Goal: Task Accomplishment & Management: Use online tool/utility

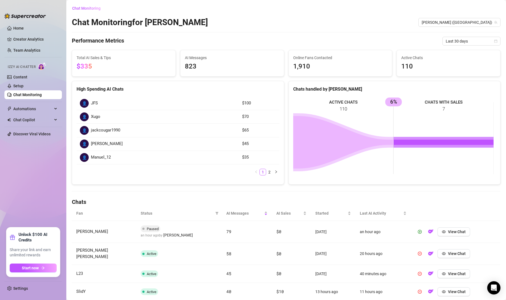
scroll to position [51, 0]
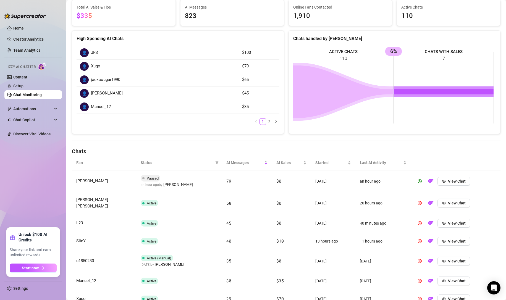
click at [215, 164] on icon "filter" at bounding box center [216, 162] width 3 height 3
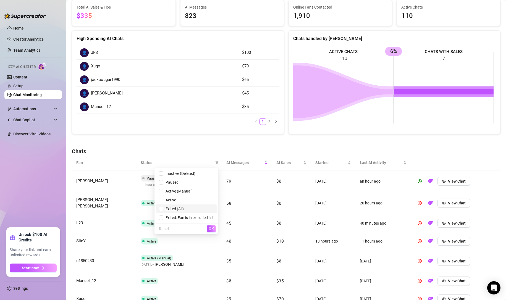
click at [163, 207] on span "Exited (All)" at bounding box center [173, 209] width 20 height 4
click at [209, 229] on button "OK" at bounding box center [211, 229] width 9 height 7
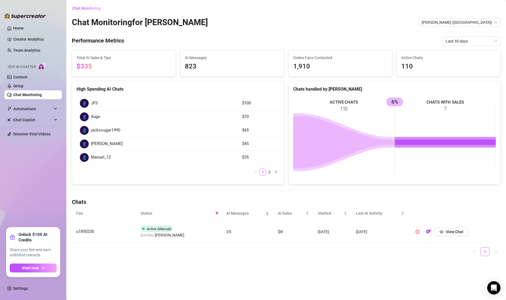
scroll to position [0, 0]
click at [218, 215] on icon "filter" at bounding box center [216, 213] width 3 height 3
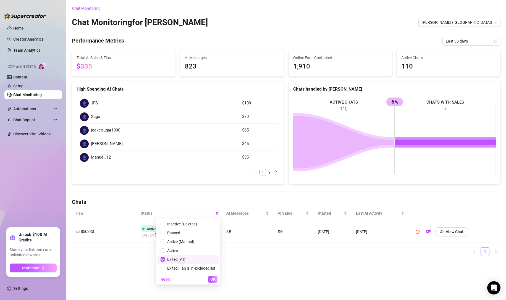
click at [163, 259] on input "checkbox" at bounding box center [163, 259] width 4 height 4
checkbox input "false"
click at [210, 278] on button "OK" at bounding box center [213, 279] width 9 height 7
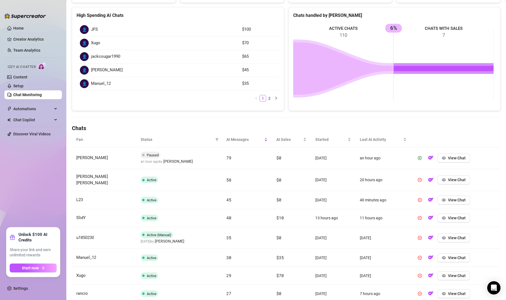
scroll to position [92, 0]
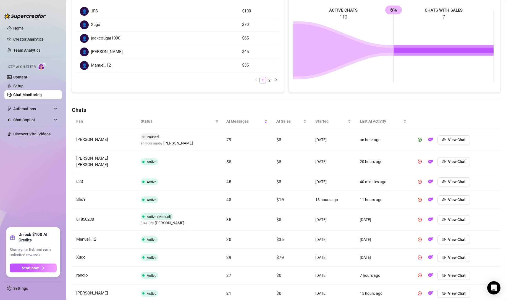
click at [17, 286] on link "Settings" at bounding box center [20, 288] width 15 height 4
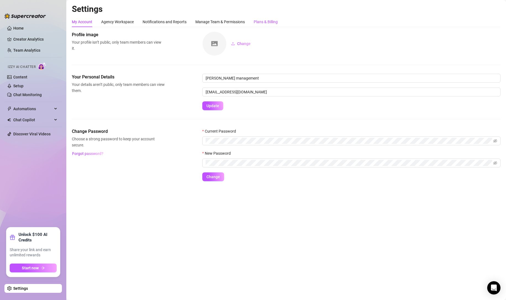
click at [268, 22] on div "Plans & Billing" at bounding box center [266, 22] width 24 height 6
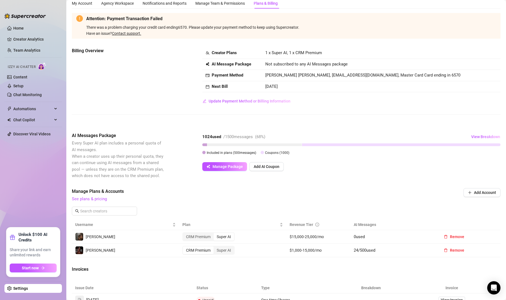
scroll to position [28, 0]
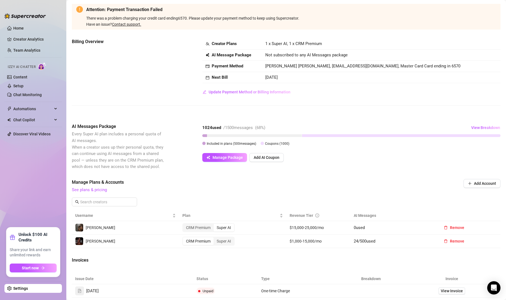
click at [230, 156] on span "Manage Package" at bounding box center [228, 157] width 30 height 4
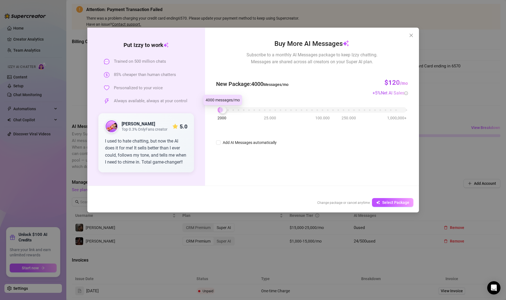
drag, startPoint x: 248, startPoint y: 113, endPoint x: 218, endPoint y: 120, distance: 30.7
click at [218, 110] on div "2000 25.000 100.000 250.000 1,000,000+" at bounding box center [312, 107] width 189 height 3
click at [218, 143] on input "Add AI Messages automatically" at bounding box center [218, 142] width 4 height 4
click at [219, 141] on input "Add AI Messages automatically" at bounding box center [218, 142] width 4 height 4
checkbox input "false"
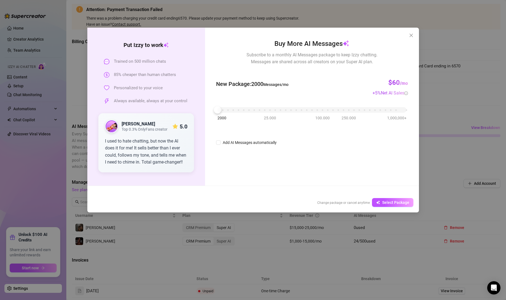
click at [410, 36] on icon "close" at bounding box center [411, 35] width 4 height 4
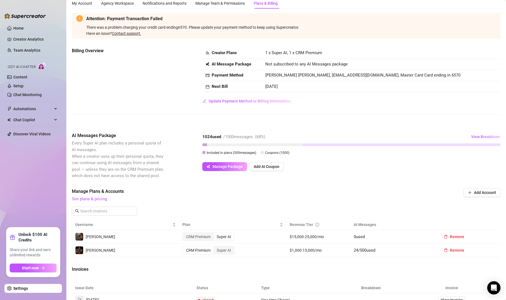
scroll to position [0, 0]
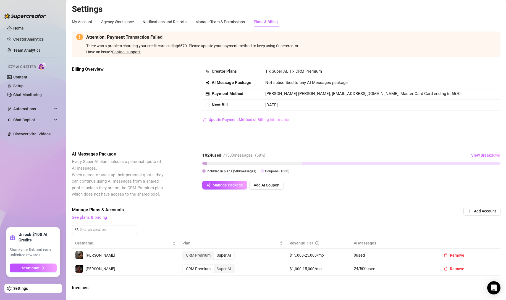
click at [360, 56] on div "Attention: Payment Transaction Failed There was a problem charging your credit …" at bounding box center [286, 45] width 429 height 26
click at [24, 30] on link "Home" at bounding box center [18, 28] width 11 height 4
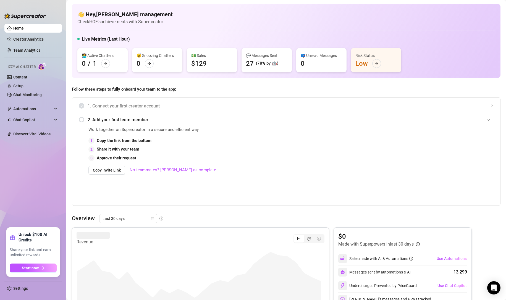
click at [27, 40] on link "Creator Analytics" at bounding box center [35, 39] width 44 height 9
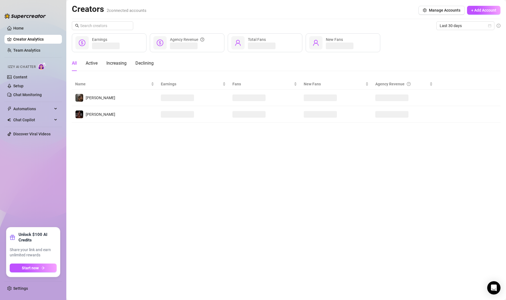
click at [450, 11] on span "Manage Accounts" at bounding box center [445, 10] width 32 height 4
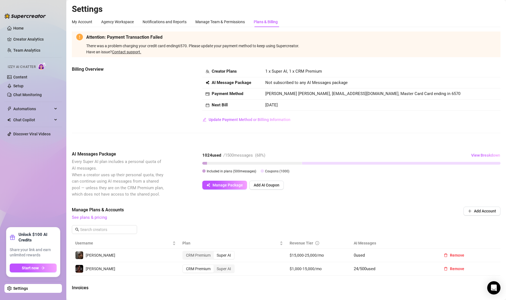
click at [30, 37] on link "Creator Analytics" at bounding box center [35, 39] width 44 height 9
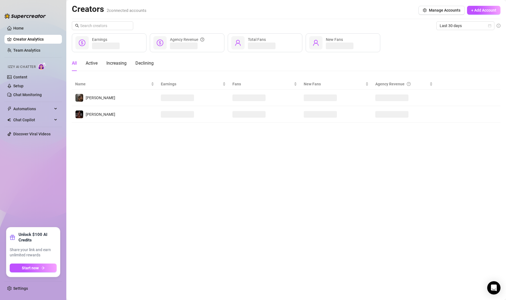
click at [481, 9] on span "+ Add Account" at bounding box center [483, 10] width 25 height 4
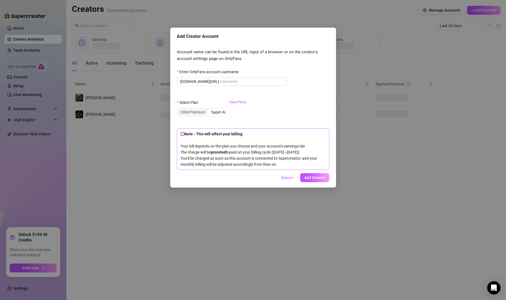
click at [311, 180] on span "Add Creator" at bounding box center [314, 178] width 21 height 4
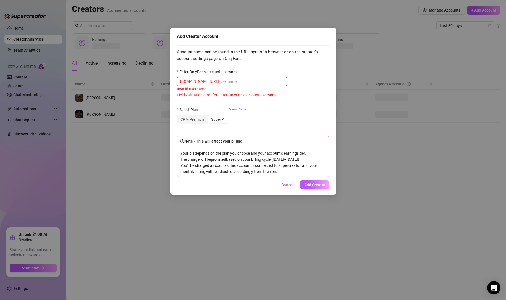
click at [293, 187] on span "Cancel" at bounding box center [288, 185] width 12 height 4
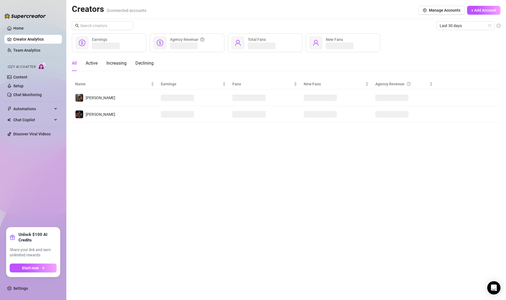
click at [439, 12] on span "Manage Accounts" at bounding box center [445, 10] width 32 height 4
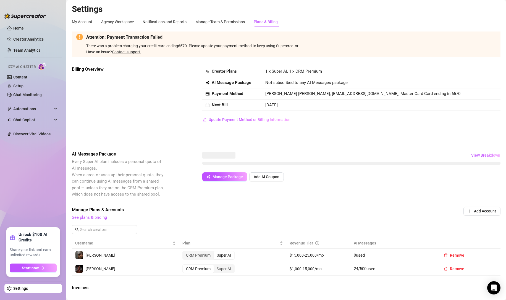
drag, startPoint x: 270, startPoint y: 102, endPoint x: 291, endPoint y: 105, distance: 20.9
click at [278, 105] on span "[DATE]" at bounding box center [271, 105] width 12 height 5
click at [249, 121] on span "Update Payment Method or Billing Information" at bounding box center [250, 120] width 82 height 4
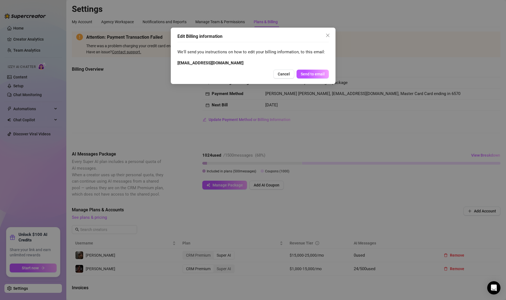
click at [287, 73] on span "Cancel" at bounding box center [284, 74] width 12 height 4
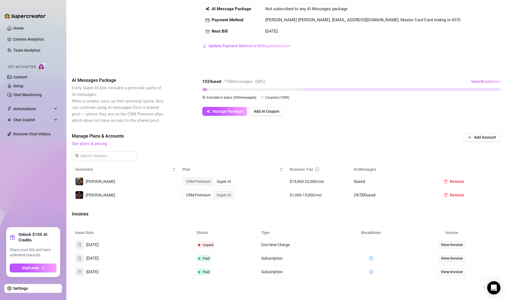
scroll to position [37, 0]
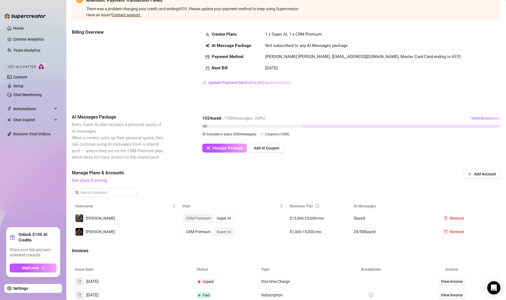
click at [26, 97] on link "Chat Monitoring" at bounding box center [27, 95] width 28 height 4
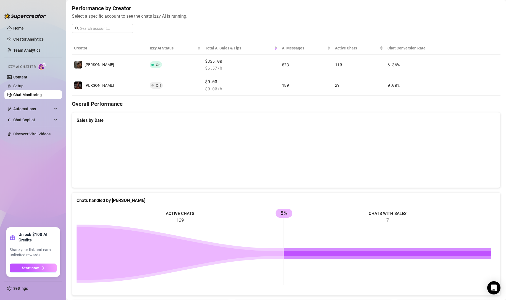
scroll to position [13, 0]
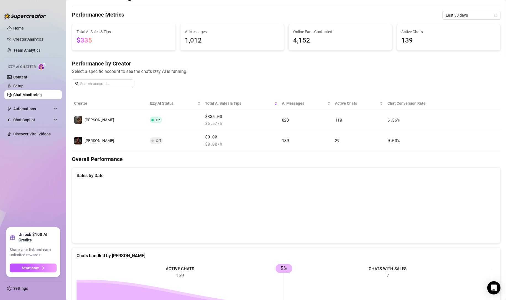
click at [460, 119] on button "button" at bounding box center [464, 120] width 9 height 9
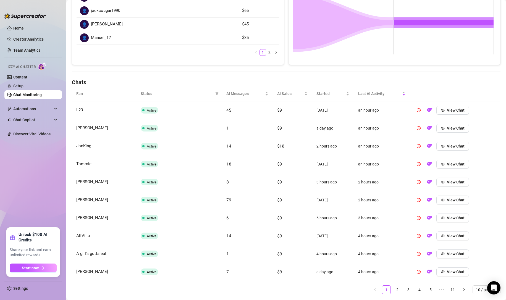
scroll to position [135, 0]
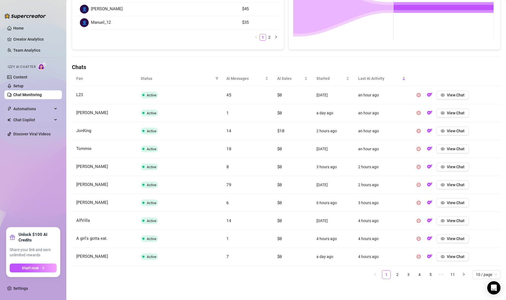
click at [448, 185] on span "View Chat" at bounding box center [456, 185] width 18 height 4
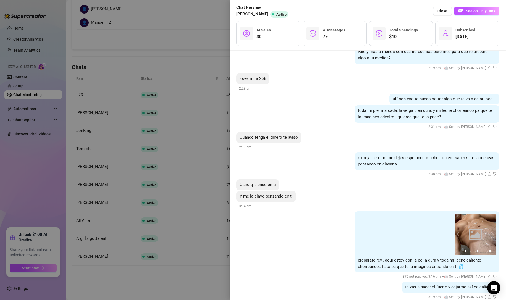
scroll to position [5314, 0]
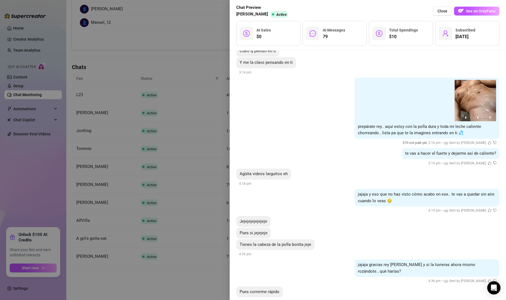
click at [202, 117] on div at bounding box center [253, 150] width 506 height 300
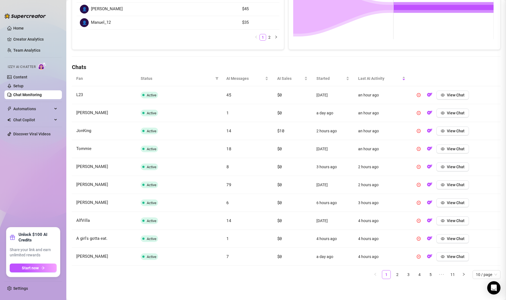
scroll to position [0, 0]
drag, startPoint x: 281, startPoint y: 189, endPoint x: 326, endPoint y: 190, distance: 45.4
click at [326, 190] on tr "Samuel Active 79 $0 2 days ago 2 hours ago View Chat" at bounding box center [286, 185] width 429 height 18
click at [354, 185] on td "2 hours ago" at bounding box center [382, 185] width 56 height 18
click at [218, 80] on th "Status" at bounding box center [179, 78] width 86 height 15
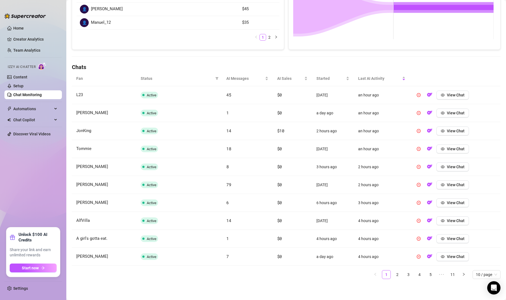
click at [215, 78] on icon "filter" at bounding box center [216, 78] width 3 height 3
click at [166, 202] on td "Active" at bounding box center [179, 203] width 86 height 18
click at [417, 184] on icon "pause-circle" at bounding box center [419, 185] width 4 height 4
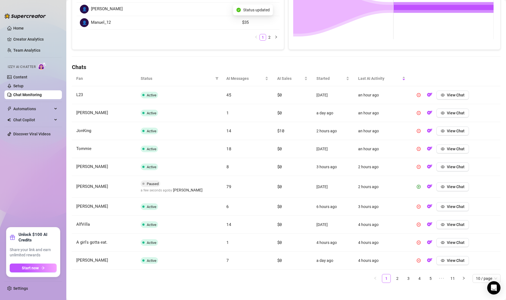
click at [216, 77] on icon "filter" at bounding box center [216, 78] width 3 height 3
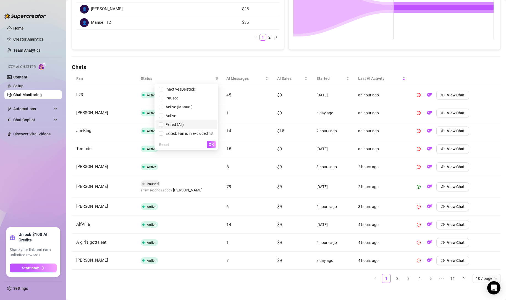
click at [159, 123] on input "checkbox" at bounding box center [161, 125] width 4 height 4
click at [218, 147] on div "Reset OK" at bounding box center [187, 144] width 64 height 11
click at [215, 146] on button "OK" at bounding box center [211, 144] width 9 height 7
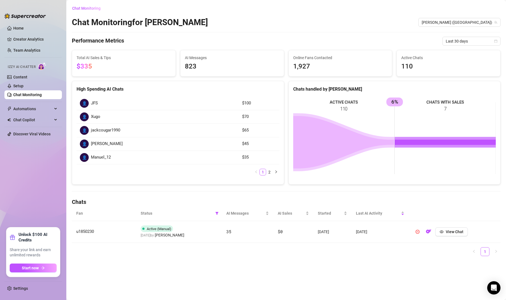
click at [216, 214] on icon "filter" at bounding box center [216, 213] width 3 height 3
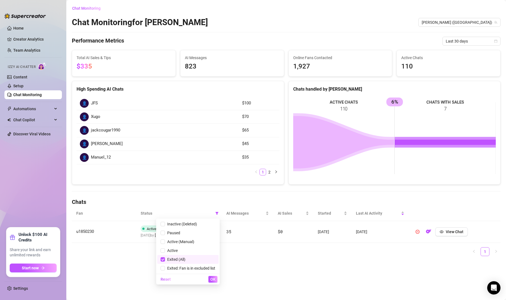
click at [162, 260] on input "checkbox" at bounding box center [163, 259] width 4 height 4
checkbox input "false"
click at [211, 280] on span "OK" at bounding box center [212, 279] width 5 height 4
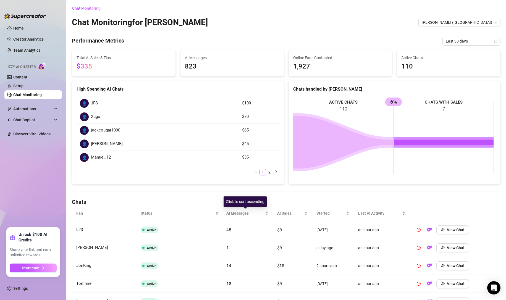
click at [237, 214] on span "AI Messages" at bounding box center [245, 213] width 38 height 6
click at [239, 213] on span "AI Messages" at bounding box center [244, 213] width 37 height 6
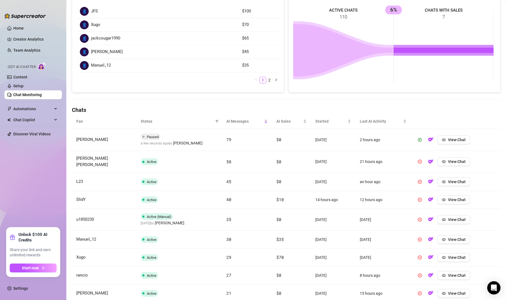
scroll to position [101, 0]
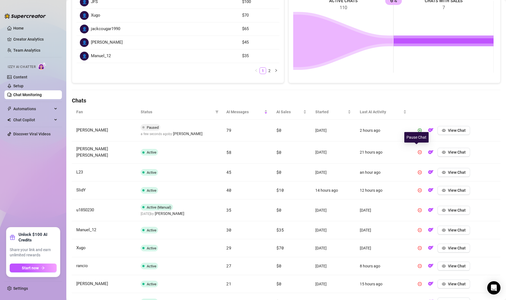
click at [418, 150] on icon "pause-circle" at bounding box center [420, 152] width 4 height 4
click at [418, 171] on icon "pause-circle" at bounding box center [420, 173] width 4 height 4
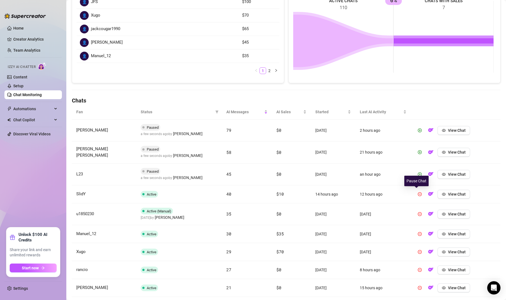
click at [418, 193] on icon "pause-circle" at bounding box center [420, 194] width 4 height 4
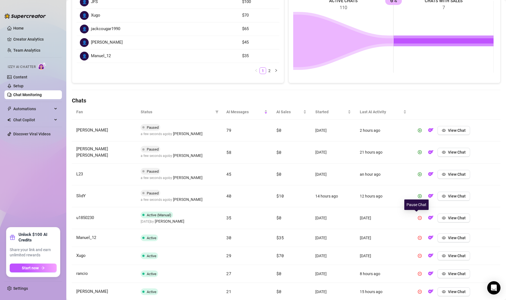
click at [418, 218] on icon "pause-circle" at bounding box center [420, 218] width 4 height 4
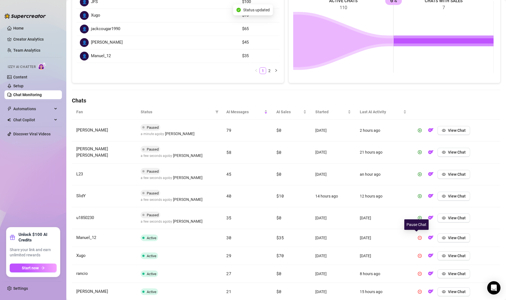
click at [418, 236] on icon "pause-circle" at bounding box center [420, 238] width 4 height 4
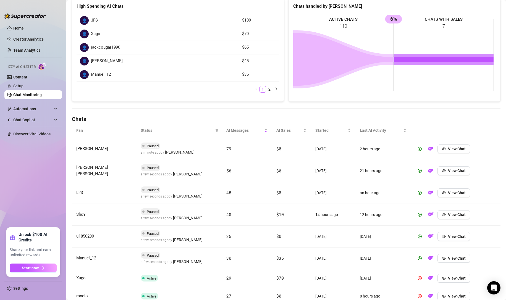
scroll to position [64, 0]
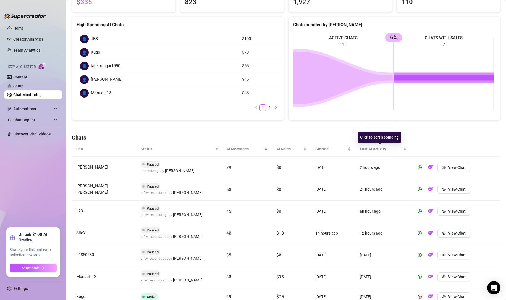
click at [365, 152] on span "Last AI Activity" at bounding box center [381, 149] width 42 height 6
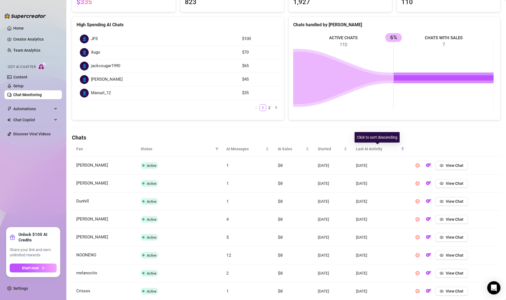
click at [365, 152] on span "Last AI Activity" at bounding box center [378, 149] width 44 height 6
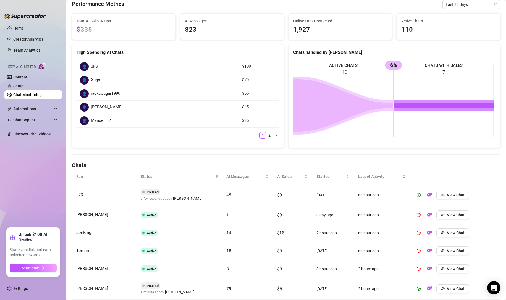
scroll to position [0, 0]
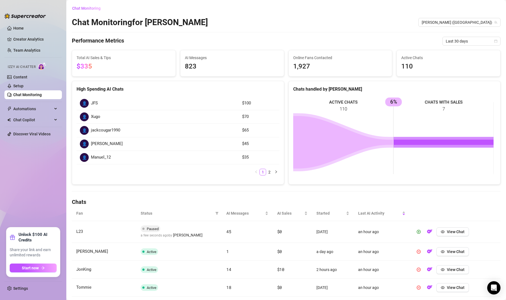
click at [21, 85] on link "Setup" at bounding box center [18, 86] width 10 height 4
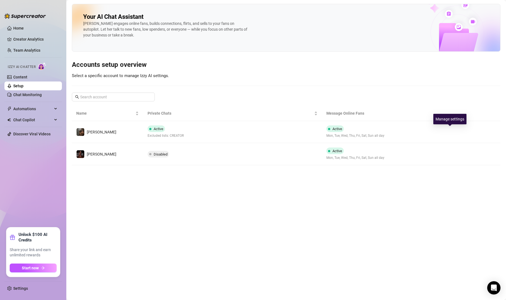
click at [450, 133] on icon "right" at bounding box center [450, 132] width 4 height 4
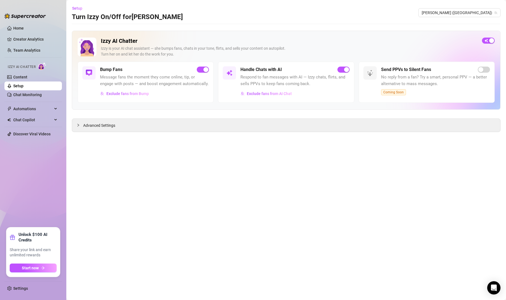
click at [490, 38] on span "button" at bounding box center [488, 41] width 13 height 6
click at [488, 39] on span "button" at bounding box center [488, 41] width 13 height 6
click at [125, 126] on div "Advanced Settings" at bounding box center [286, 125] width 428 height 13
click at [79, 125] on icon "collapsed" at bounding box center [78, 125] width 3 height 3
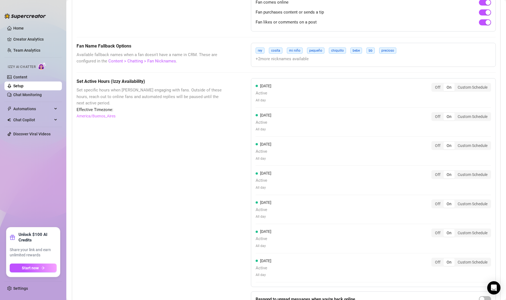
scroll to position [445, 0]
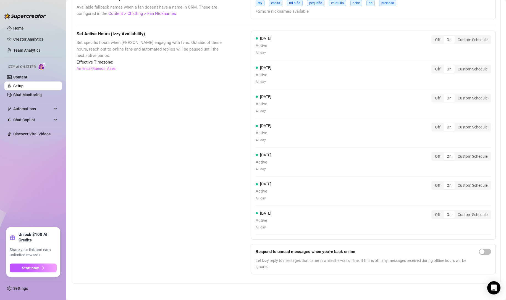
click at [482, 252] on span "button" at bounding box center [485, 252] width 12 height 6
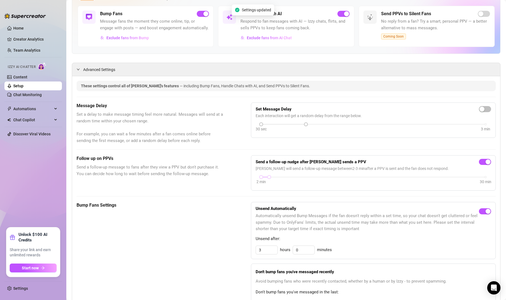
scroll to position [0, 0]
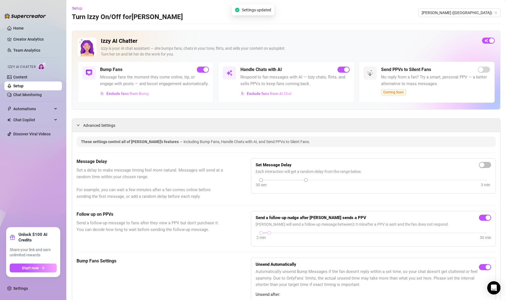
click at [482, 42] on span "button" at bounding box center [488, 41] width 13 height 6
click at [483, 41] on div "button" at bounding box center [485, 40] width 5 height 5
click at [16, 288] on link "Settings" at bounding box center [20, 288] width 15 height 4
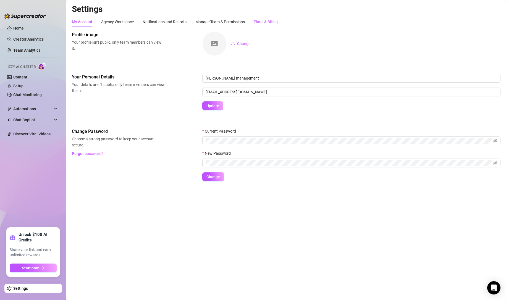
click at [261, 20] on div "Plans & Billing" at bounding box center [266, 22] width 24 height 6
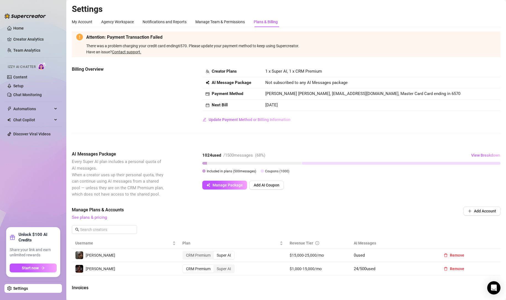
click at [215, 118] on span "Update Payment Method or Billing Information" at bounding box center [250, 120] width 82 height 4
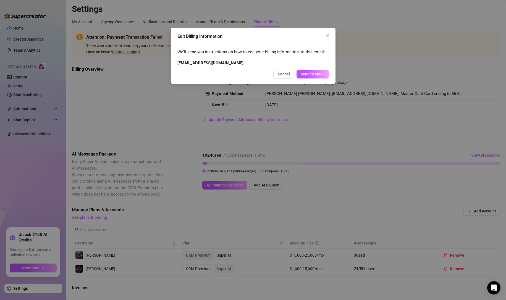
click at [278, 75] on button "Cancel" at bounding box center [283, 74] width 21 height 9
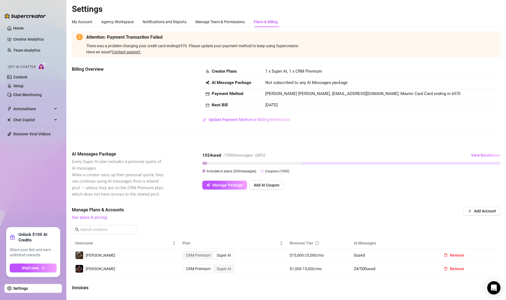
click at [265, 188] on button "Add AI Coupon" at bounding box center [266, 185] width 35 height 9
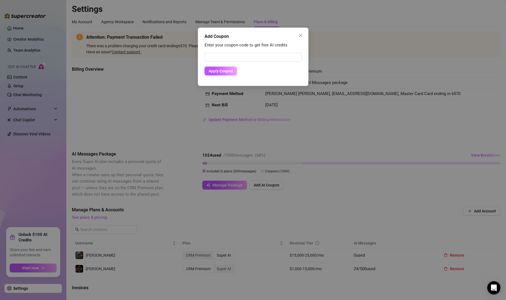
click at [223, 73] on span "Apply Coupon" at bounding box center [221, 71] width 24 height 4
click at [302, 36] on icon "close" at bounding box center [301, 35] width 4 height 4
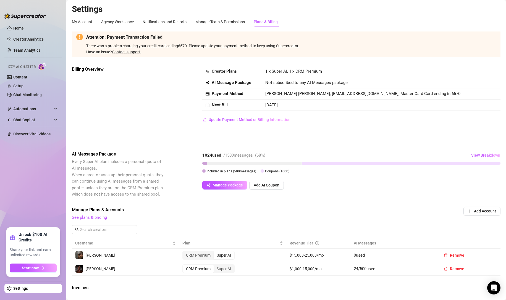
click at [38, 268] on span "Start now" at bounding box center [30, 268] width 17 height 4
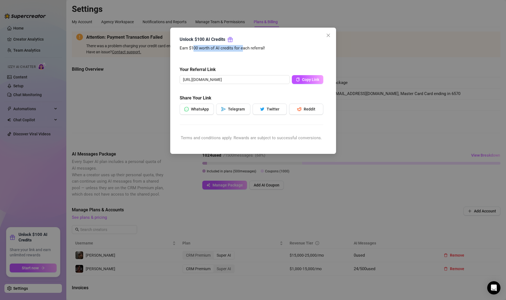
drag, startPoint x: 193, startPoint y: 44, endPoint x: 243, endPoint y: 49, distance: 49.7
click at [243, 49] on div "Unlock $100 AI Credits Earn $100 worth of AI credits for each referral! Your Re…" at bounding box center [252, 91] width 144 height 110
click at [261, 53] on div "Earn $100 worth of AI credits for each referral! Your Referral Link https://sup…" at bounding box center [252, 95] width 144 height 101
click at [327, 33] on icon "close" at bounding box center [328, 35] width 4 height 4
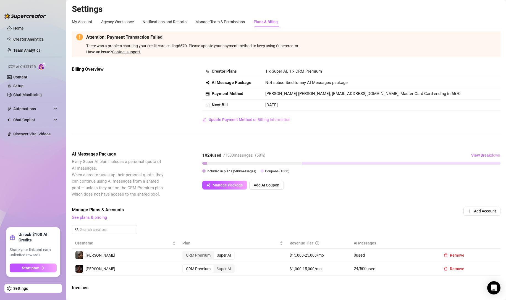
click at [239, 119] on span "Update Payment Method or Billing Information" at bounding box center [250, 120] width 82 height 4
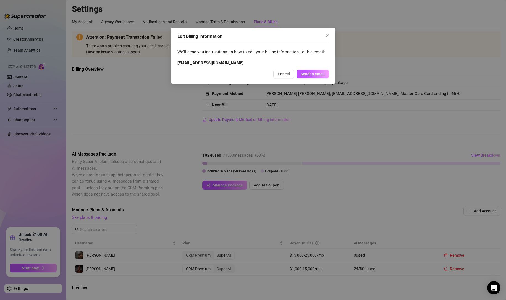
click at [308, 74] on span "Send to email" at bounding box center [313, 74] width 24 height 4
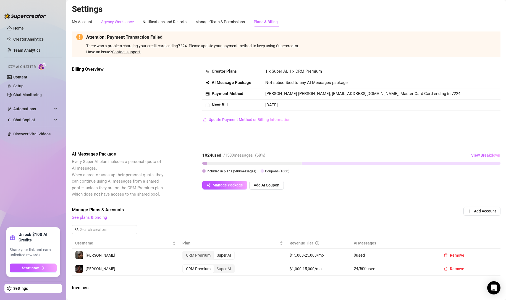
click at [116, 20] on div "Agency Workspace" at bounding box center [117, 22] width 33 height 6
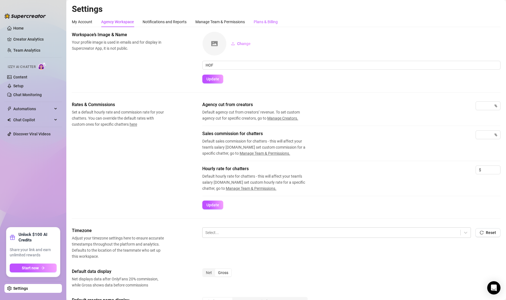
click at [257, 20] on div "Plans & Billing" at bounding box center [266, 22] width 24 height 6
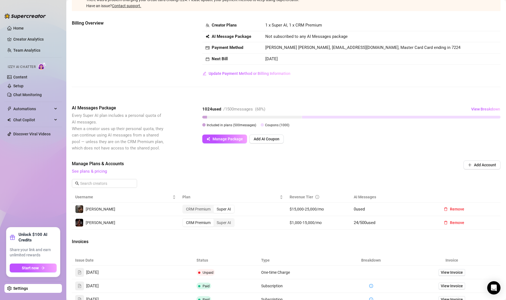
scroll to position [74, 0]
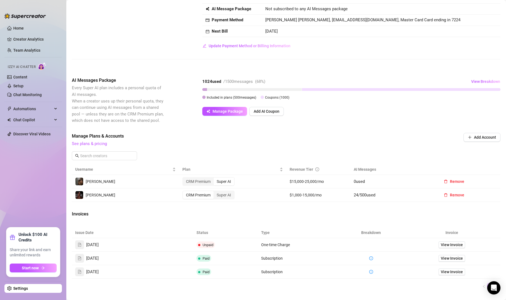
click at [75, 145] on link "See plans & pricing" at bounding box center [89, 143] width 35 height 5
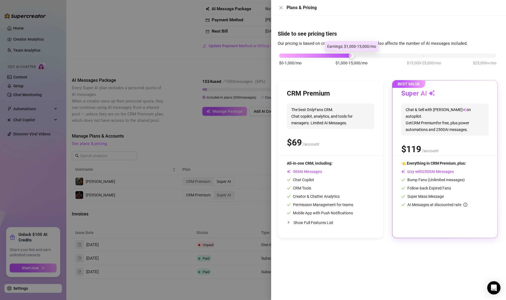
drag, startPoint x: 351, startPoint y: 56, endPoint x: 339, endPoint y: 58, distance: 11.7
click at [339, 56] on div "$0-1,000/mo $1,000-15,000/mo $15,000-25,000/mo $25,000+/mo" at bounding box center [387, 54] width 217 height 3
click at [153, 57] on div at bounding box center [253, 150] width 506 height 300
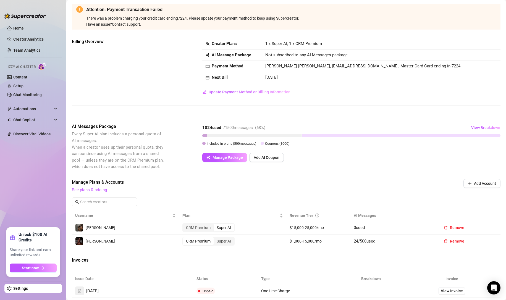
scroll to position [19, 0]
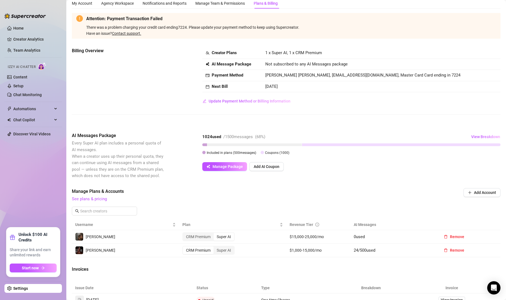
click at [230, 102] on span "Update Payment Method or Billing Information" at bounding box center [250, 101] width 82 height 4
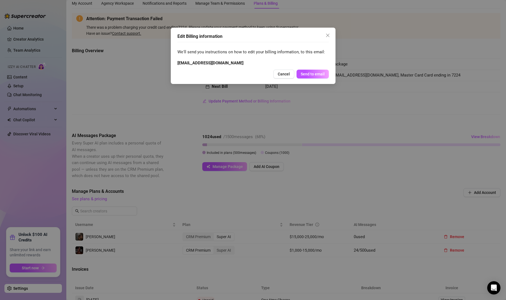
click at [283, 75] on span "Cancel" at bounding box center [284, 74] width 12 height 4
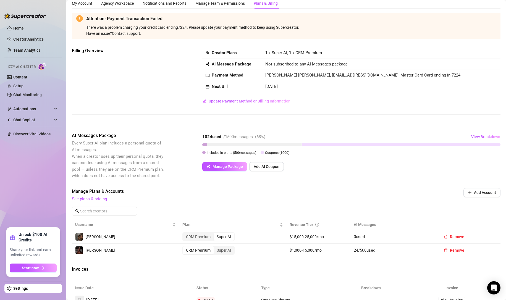
click at [220, 102] on span "Update Payment Method or Billing Information" at bounding box center [250, 101] width 82 height 4
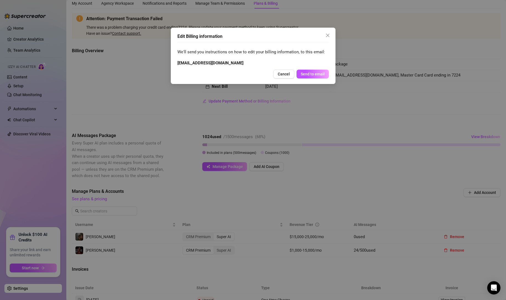
click at [306, 75] on span "Send to email" at bounding box center [313, 74] width 24 height 4
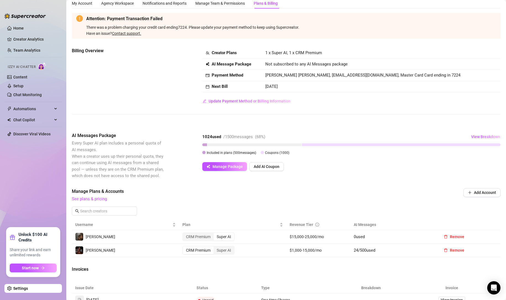
drag, startPoint x: 228, startPoint y: 86, endPoint x: 299, endPoint y: 90, distance: 72.1
click at [299, 90] on tr "Next Bill Sep 27th, 2025" at bounding box center [351, 86] width 298 height 11
click at [303, 90] on td "[DATE]" at bounding box center [381, 86] width 239 height 11
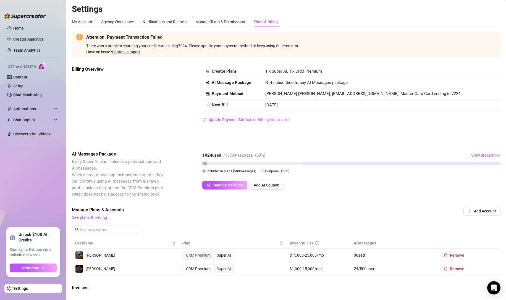
click at [119, 50] on link "Contact support." at bounding box center [126, 52] width 29 height 4
click at [495, 286] on icon "Open Intercom Messenger" at bounding box center [494, 288] width 6 height 7
click at [330, 155] on span "View Breakdown" at bounding box center [485, 155] width 29 height 4
click at [330, 204] on span "Coupons" at bounding box center [403, 201] width 15 height 6
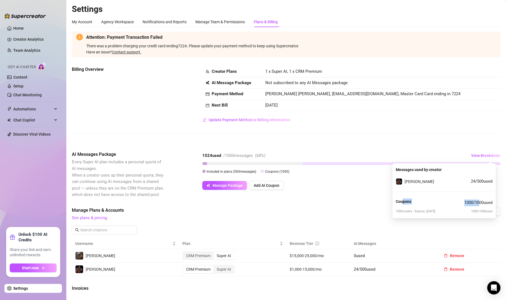
drag, startPoint x: 403, startPoint y: 200, endPoint x: 479, endPoint y: 204, distance: 75.6
click at [330, 204] on div "Coupons 1000 / 1000 used" at bounding box center [444, 202] width 97 height 13
click at [330, 210] on span "1000 credits • Expires: 09/03/2025" at bounding box center [416, 211] width 40 height 5
click at [328, 198] on div "Attention: Payment Transaction Failed There was a problem charging your credit …" at bounding box center [286, 215] width 429 height 366
click at [211, 186] on button "Manage Package" at bounding box center [224, 185] width 45 height 9
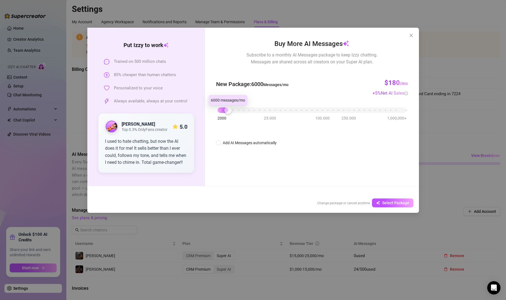
drag, startPoint x: 216, startPoint y: 113, endPoint x: 228, endPoint y: 113, distance: 12.2
click at [228, 113] on div at bounding box center [228, 109] width 7 height 7
drag, startPoint x: 226, startPoint y: 113, endPoint x: 219, endPoint y: 113, distance: 7.5
click at [219, 113] on div at bounding box center [217, 109] width 7 height 7
click at [220, 144] on input "Add AI Messages automatically" at bounding box center [218, 142] width 4 height 4
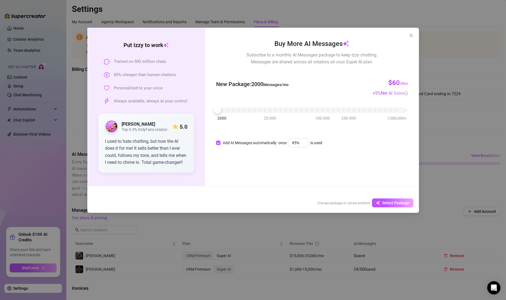
click at [220, 144] on input "Add AI Messages automatically" at bounding box center [218, 142] width 4 height 4
checkbox input "false"
click at [219, 110] on div "2000 25.000 100.000 250.000 1,000,000+" at bounding box center [312, 107] width 189 height 3
click at [330, 35] on icon "close" at bounding box center [411, 35] width 3 height 3
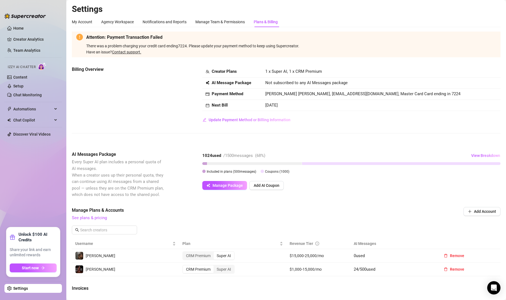
click at [330, 155] on span "View Breakdown" at bounding box center [485, 155] width 29 height 4
click at [330, 139] on div "Billing Overview Creator Plans 1 x Super AI, 1 x CRM Premium AI Message Package…" at bounding box center [286, 104] width 429 height 76
click at [228, 93] on strong "Payment Method" at bounding box center [228, 93] width 32 height 5
click at [88, 21] on div "My Account" at bounding box center [82, 22] width 20 height 6
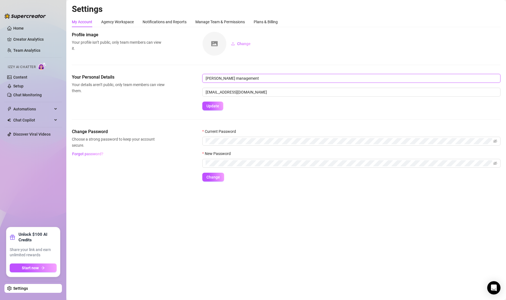
click at [217, 78] on input "[PERSON_NAME] management" at bounding box center [351, 78] width 298 height 9
click at [209, 93] on input "[EMAIL_ADDRESS][DOMAIN_NAME]" at bounding box center [351, 92] width 298 height 9
drag, startPoint x: 229, startPoint y: 93, endPoint x: 256, endPoint y: 94, distance: 26.8
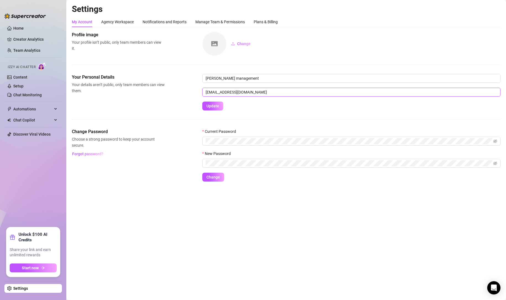
click at [256, 94] on input "[EMAIL_ADDRESS][DOMAIN_NAME]" at bounding box center [351, 92] width 298 height 9
click at [175, 96] on div "Your Personal Details Your details aren’t public, only team members can view th…" at bounding box center [286, 92] width 429 height 37
click at [168, 100] on div "Your Personal Details Your details aren’t public, only team members can view th…" at bounding box center [286, 92] width 429 height 37
click at [125, 20] on div "Agency Workspace" at bounding box center [117, 22] width 33 height 6
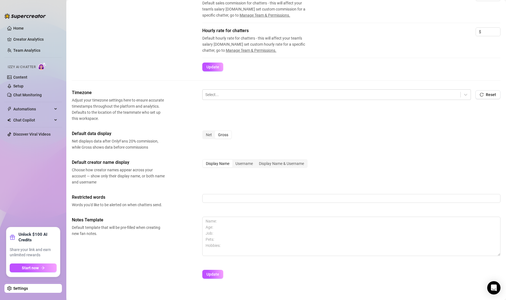
scroll to position [145, 0]
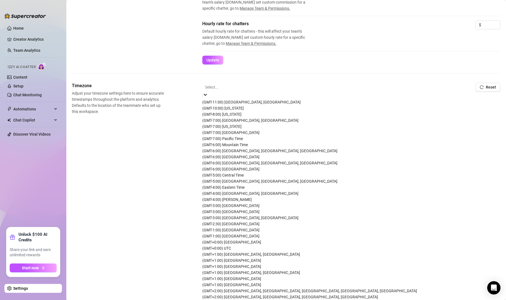
click at [231, 87] on div at bounding box center [336, 87] width 263 height 7
click at [224, 85] on div at bounding box center [336, 87] width 263 height 7
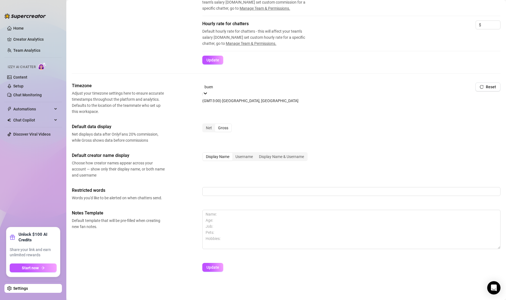
type input "bueno"
click at [233, 103] on div "(GMT-3:00) Buenos Aires, Georgetown" at bounding box center [336, 101] width 269 height 6
click at [330, 86] on icon "reload" at bounding box center [482, 87] width 4 height 4
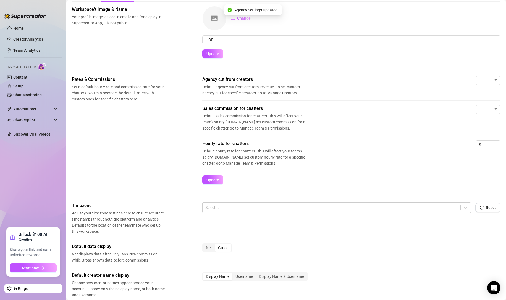
scroll to position [0, 0]
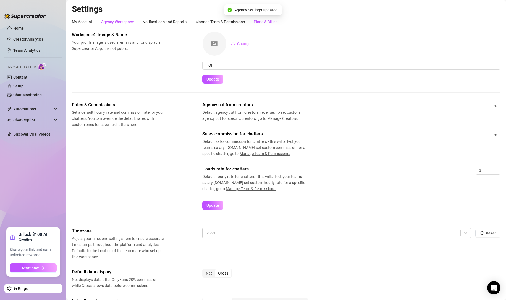
click at [265, 23] on div "Plans & Billing" at bounding box center [266, 22] width 24 height 6
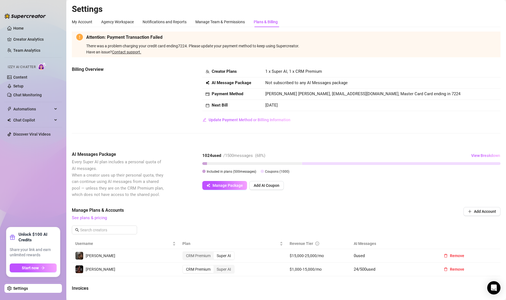
click at [236, 122] on button "Update Payment Method or Billing Information" at bounding box center [246, 119] width 88 height 9
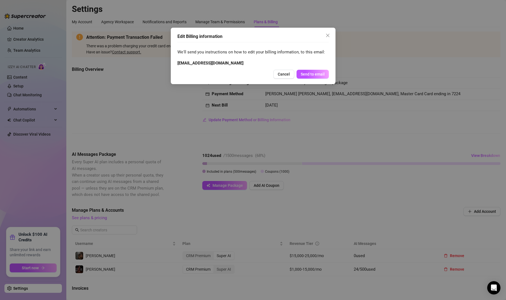
click at [284, 74] on span "Cancel" at bounding box center [284, 74] width 12 height 4
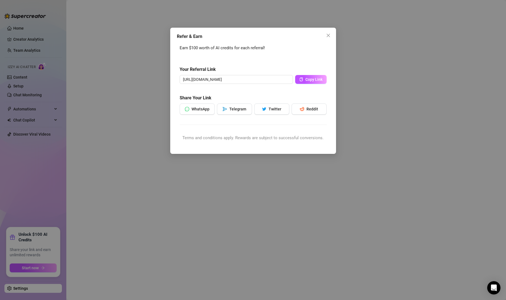
click at [328, 33] on button "Close" at bounding box center [328, 35] width 9 height 9
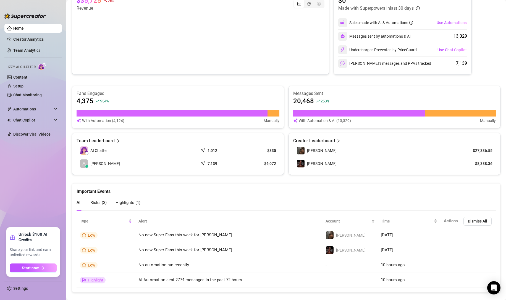
scroll to position [245, 0]
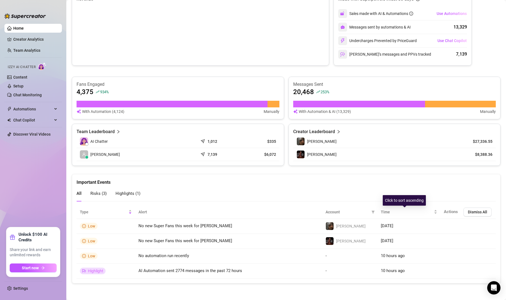
click at [330, 211] on span "Time" at bounding box center [407, 212] width 52 height 6
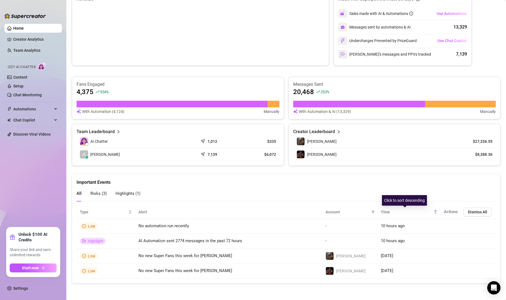
click at [330, 210] on span "Time" at bounding box center [407, 212] width 52 height 6
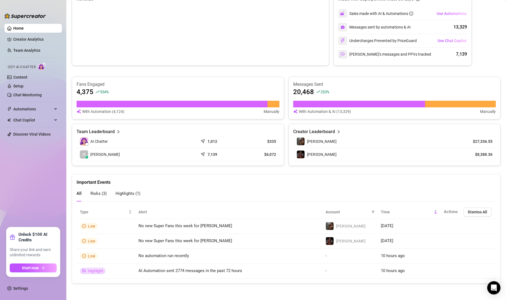
scroll to position [227, 0]
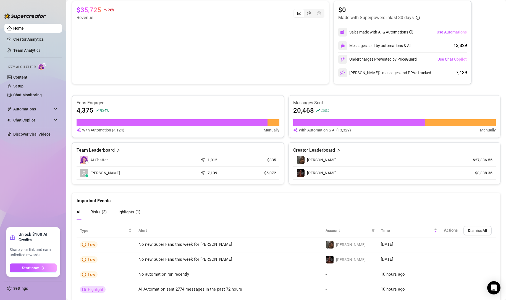
click at [102, 210] on span "Risks ( 3 )" at bounding box center [98, 211] width 16 height 5
click at [85, 210] on div "All Risks ( 3 ) Highlights ( 1 )" at bounding box center [109, 212] width 64 height 16
click at [77, 210] on span "All" at bounding box center [79, 211] width 5 height 5
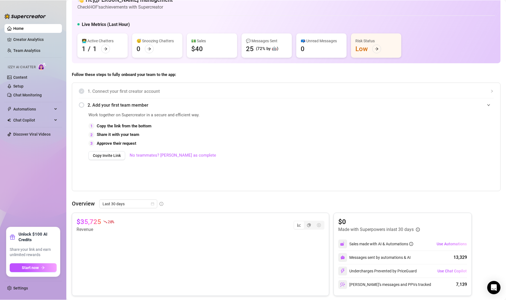
scroll to position [0, 0]
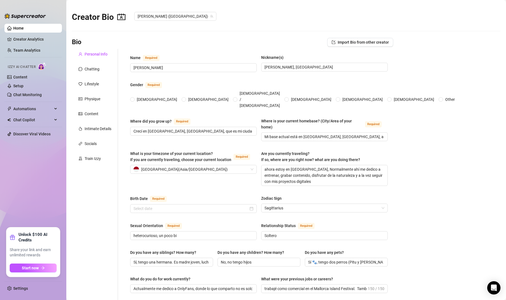
type input "[PERSON_NAME]"
type input "Eddy, edgiriland"
type input "Crecí en Igualada, Barcelona, que es mi ciudad natal"
type input "Mi base actual está en Dubái, Emiratos Árabes Unidos, aunque viajo mucho"
type input "heterocurioso, un poco bi"
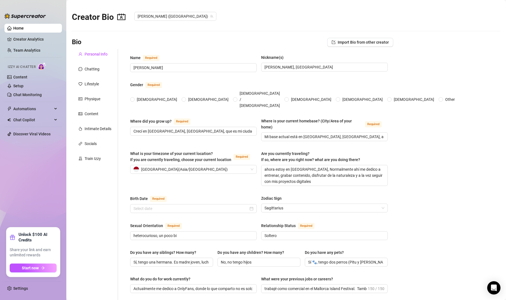
type input "Soltero"
type input "Sí, tengo una hermana. Es madre joven, luchadora y una figura muy importante en…"
type input "No, no tengo hijos"
type input "Sí 🐾, tengo dos perros (Pitu y Sam) y un gato (Klein)"
type input "Actualmente me dedico a OnlyFans, donde lo que comparto no es solo contenido, s…"
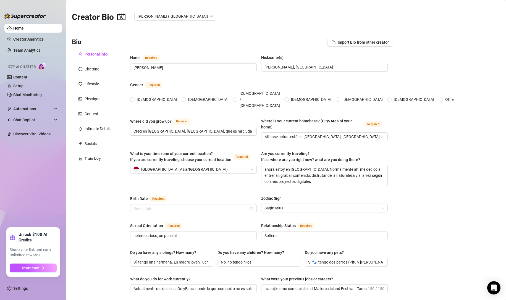
type input "trabajé como comercial en el Mallorca Island Festival. También tuve experiencia…"
type input "Terminé el bachillerato y después dejé los estudios porque tenía claro que quer…"
type input "No sigo una religión en particular, pero sí creo en Dios como una energía de la…"
type input "Mis creencias ideológicas están muy ligadas a la libertad personal, la discipli…"
radio input "true"
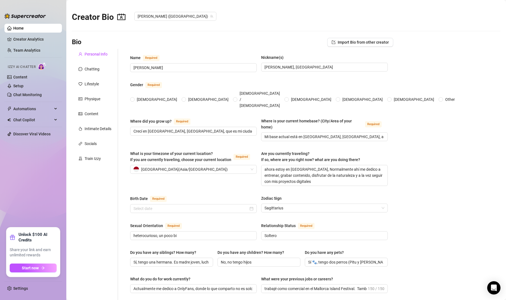
type input "November 27th, 2002"
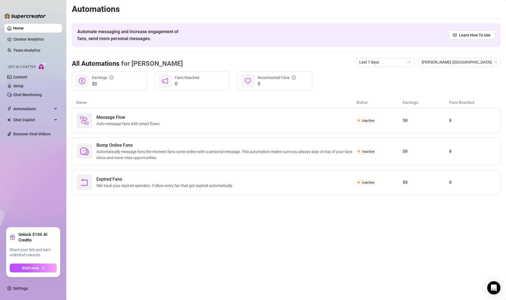
click at [29, 95] on link "Chat Monitoring" at bounding box center [27, 95] width 28 height 4
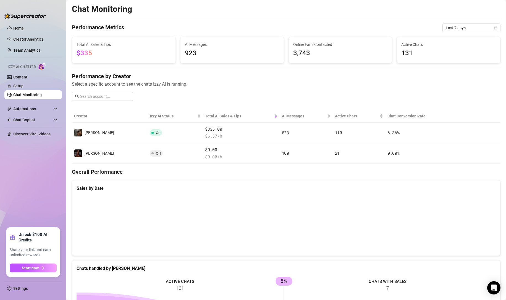
click at [15, 267] on link "Settings" at bounding box center [20, 288] width 15 height 4
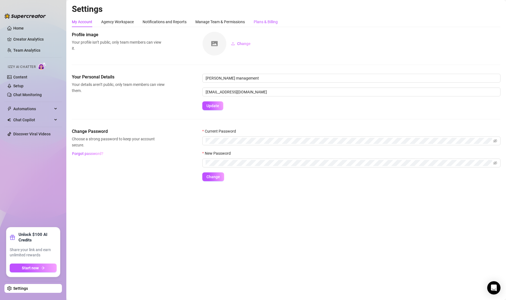
click at [272, 21] on div "Plans & Billing" at bounding box center [266, 22] width 24 height 6
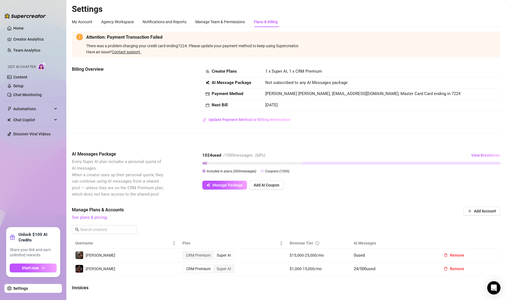
click at [289, 72] on span "1 x Super AI, 1 x CRM Premium" at bounding box center [293, 71] width 57 height 5
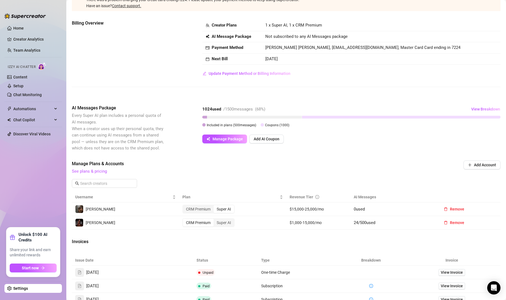
scroll to position [74, 0]
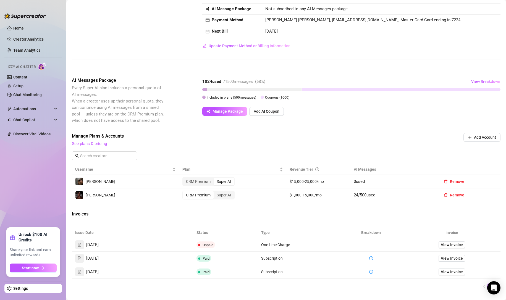
click at [195, 183] on div "CRM Premium" at bounding box center [198, 182] width 31 height 8
click at [184, 179] on input "CRM Premium" at bounding box center [184, 179] width 0 height 0
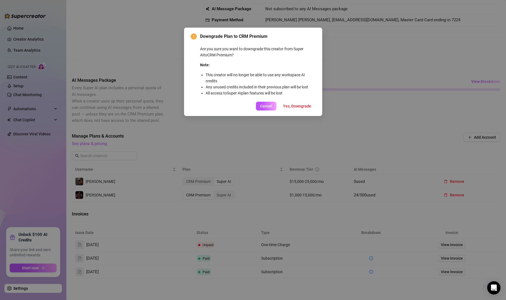
click at [295, 107] on span "Yes, Downgrade" at bounding box center [297, 106] width 28 height 4
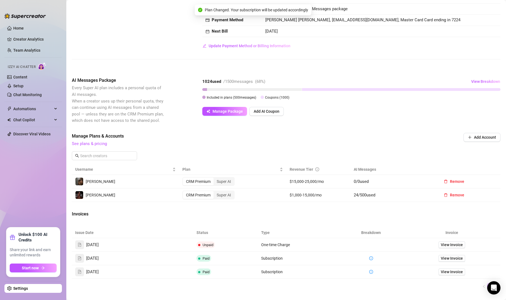
click at [222, 182] on div "Super AI" at bounding box center [224, 182] width 20 height 8
click at [215, 179] on input "Super AI" at bounding box center [215, 179] width 0 height 0
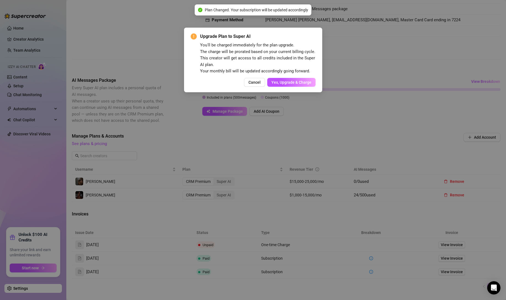
click at [281, 86] on button "Yes, Upgrade & Charge" at bounding box center [291, 82] width 48 height 9
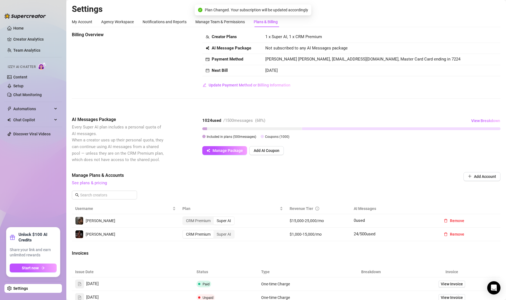
scroll to position [0, 0]
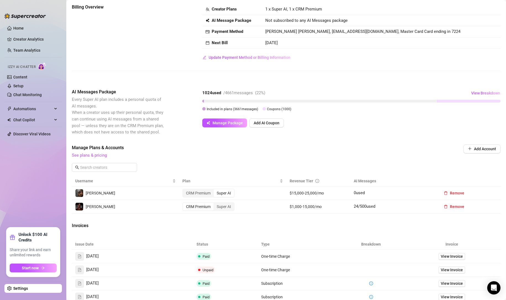
scroll to position [55, 0]
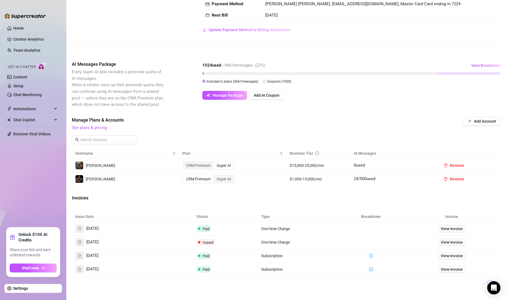
click at [446, 226] on span "View Invoice" at bounding box center [452, 229] width 22 height 6
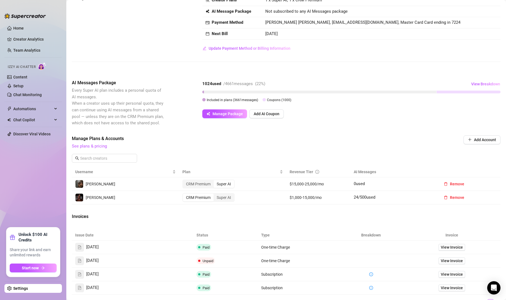
scroll to position [19, 0]
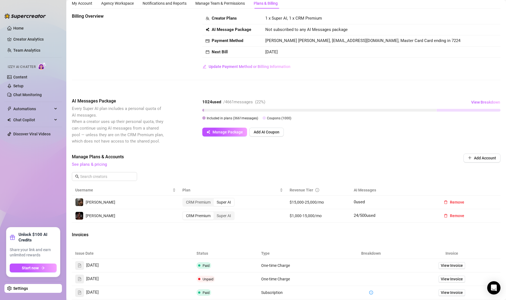
click at [477, 103] on span "View Breakdown" at bounding box center [485, 102] width 29 height 4
click at [389, 74] on div "Billing Overview Creator Plans 1 x Super AI, 1 x CRM Premium AI Message Package…" at bounding box center [286, 51] width 429 height 76
click at [33, 95] on link "Chat Monitoring" at bounding box center [27, 95] width 28 height 4
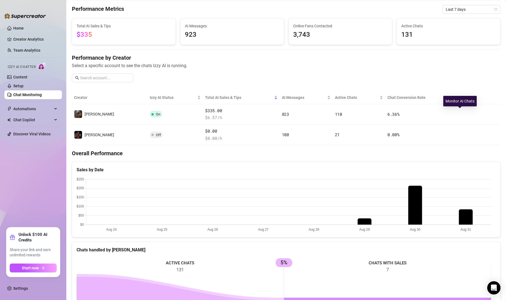
click at [463, 117] on button "button" at bounding box center [464, 114] width 9 height 9
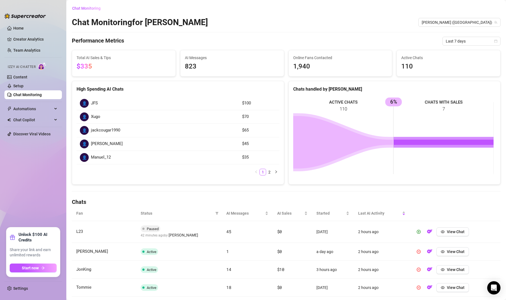
click at [24, 84] on link "Setup" at bounding box center [18, 86] width 10 height 4
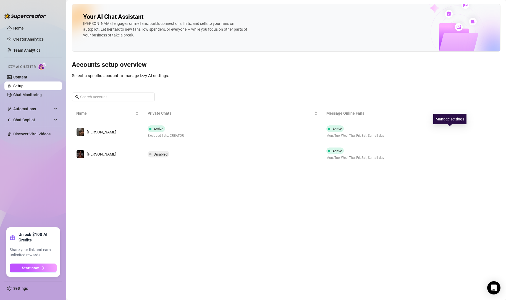
click at [448, 133] on icon "right" at bounding box center [450, 132] width 4 height 4
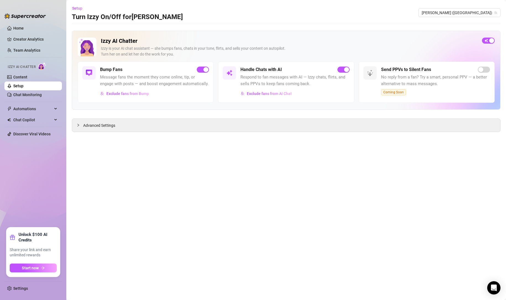
click at [155, 126] on div "Advanced Settings" at bounding box center [286, 125] width 428 height 13
click at [176, 127] on div "Advanced Settings" at bounding box center [286, 125] width 428 height 13
click at [83, 124] on div at bounding box center [80, 125] width 7 height 6
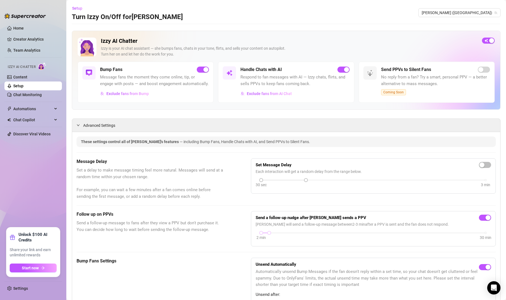
click at [92, 126] on div "Advanced Settings" at bounding box center [286, 125] width 428 height 13
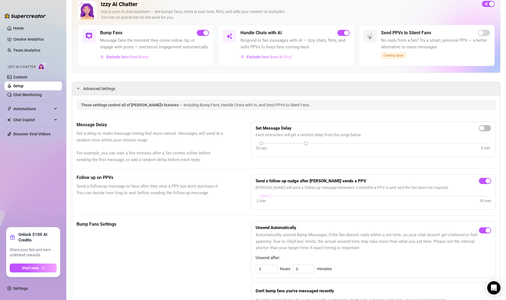
scroll to position [28, 0]
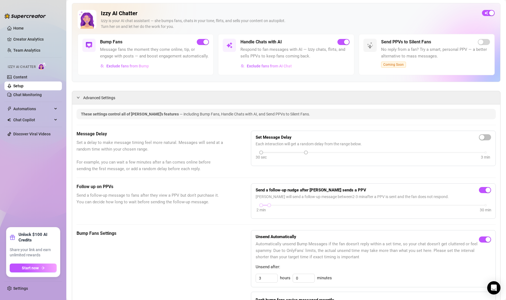
click at [489, 12] on div "button" at bounding box center [491, 13] width 5 height 5
click at [486, 12] on span "button" at bounding box center [488, 13] width 13 height 6
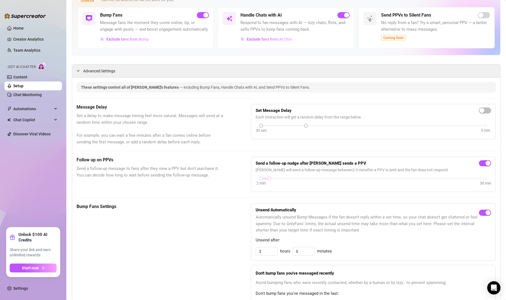
scroll to position [5, 0]
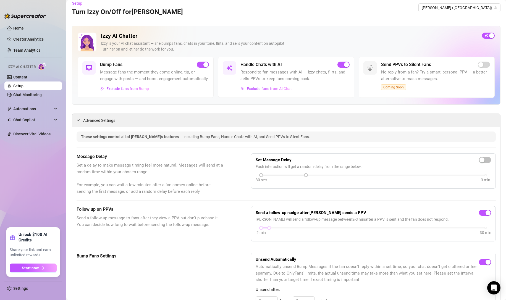
click at [24, 96] on link "Chat Monitoring" at bounding box center [27, 95] width 28 height 4
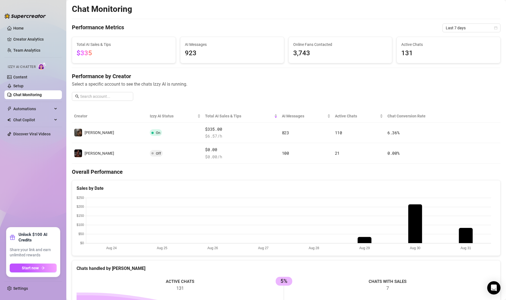
click at [463, 132] on icon "right" at bounding box center [465, 133] width 4 height 4
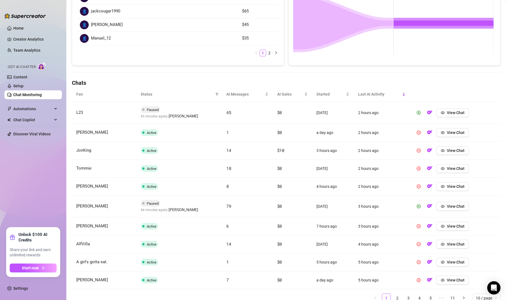
scroll to position [143, 0]
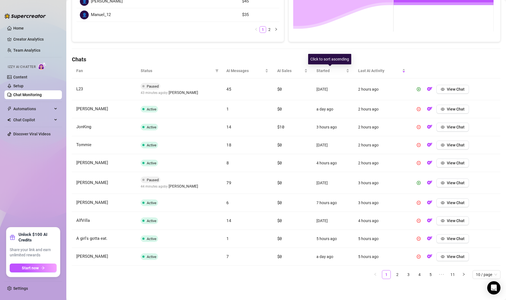
click at [369, 74] on div "Last AI Activity" at bounding box center [382, 71] width 48 height 6
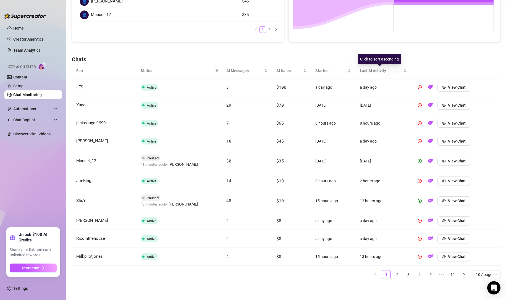
click at [372, 72] on span "Last AI Activity" at bounding box center [381, 71] width 42 height 6
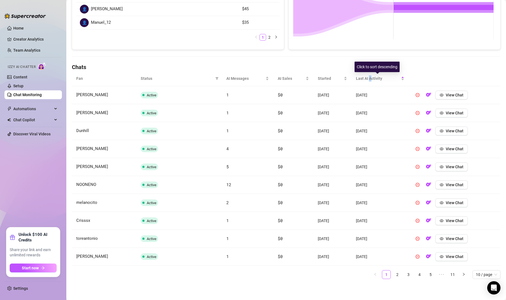
click at [368, 78] on span "Last AI Activity" at bounding box center [378, 78] width 44 height 6
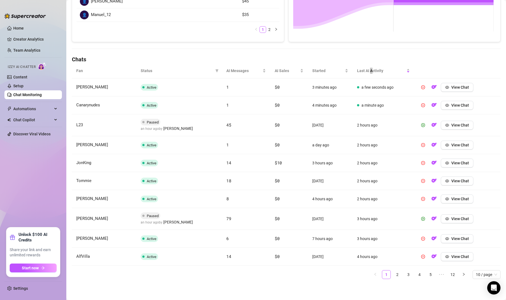
scroll to position [124, 0]
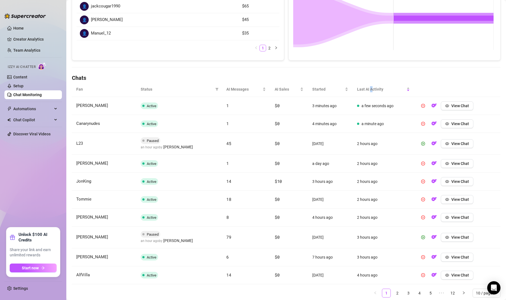
click at [20, 84] on link "Setup" at bounding box center [18, 86] width 10 height 4
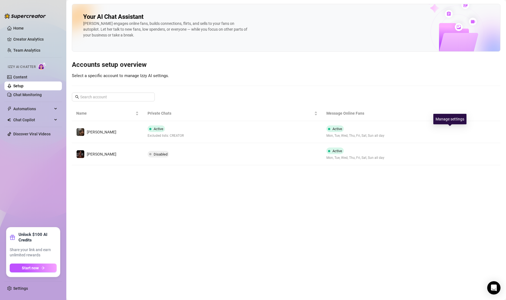
click at [453, 133] on button "button" at bounding box center [450, 132] width 9 height 9
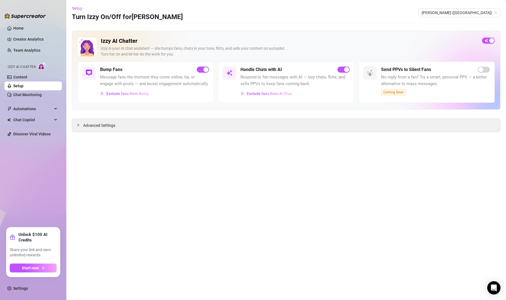
click at [147, 124] on div "Advanced Settings" at bounding box center [286, 125] width 428 height 13
click at [104, 126] on span "Advanced Settings" at bounding box center [99, 126] width 32 height 6
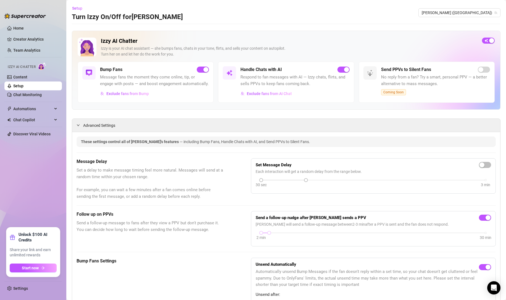
click at [100, 129] on div "Advanced Settings" at bounding box center [286, 125] width 428 height 13
click at [105, 129] on span "Advanced Settings" at bounding box center [99, 126] width 32 height 6
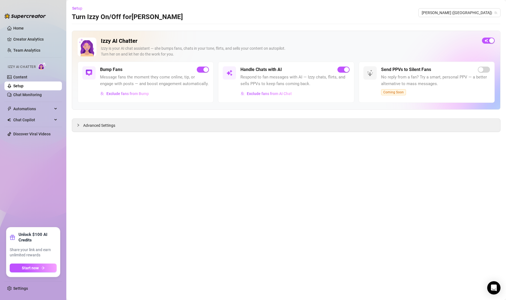
click at [258, 95] on span "Exclude fans from AI Chat" at bounding box center [269, 94] width 45 height 4
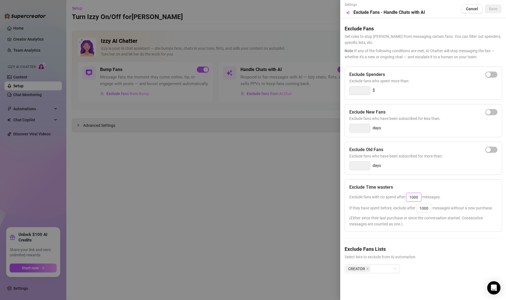
drag, startPoint x: 421, startPoint y: 199, endPoint x: 379, endPoint y: 197, distance: 41.2
click at [379, 197] on span "Exclude fans with no spend after 1000 messages." at bounding box center [396, 197] width 92 height 4
type input "50"
drag, startPoint x: 431, startPoint y: 207, endPoint x: 371, endPoint y: 207, distance: 60.3
click at [372, 207] on span "If they have spent before, exclude after 1000 messages without a new purchase." at bounding box center [422, 208] width 144 height 4
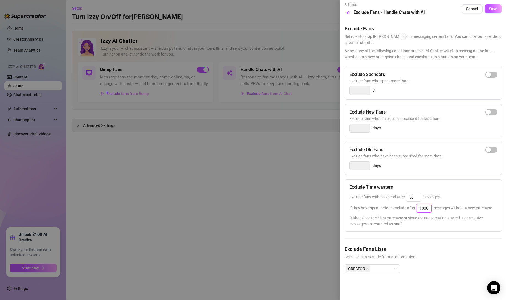
type input "3"
type input "25"
click at [437, 207] on span "If they have spent before, exclude after 25 messages without a new purchase." at bounding box center [422, 208] width 144 height 4
click at [462, 194] on div "Exclude fans with no spend after 50 messages." at bounding box center [424, 197] width 148 height 9
click at [413, 197] on input "50" at bounding box center [414, 197] width 15 height 8
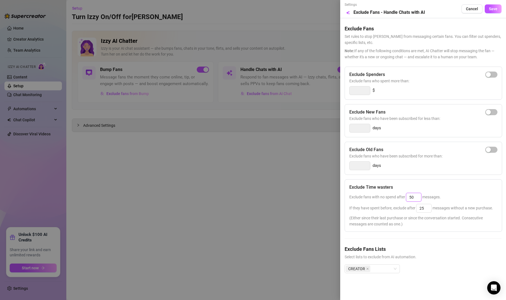
drag, startPoint x: 418, startPoint y: 197, endPoint x: 384, endPoint y: 196, distance: 34.6
click at [386, 196] on span "Exclude fans with no spend after 50 messages." at bounding box center [396, 197] width 92 height 4
click at [476, 199] on div "Exclude fans with no spend after 30 messages." at bounding box center [424, 197] width 148 height 9
drag, startPoint x: 414, startPoint y: 198, endPoint x: 380, endPoint y: 195, distance: 34.1
click at [380, 195] on span "Exclude fans with no spend after 30 messages." at bounding box center [396, 197] width 92 height 4
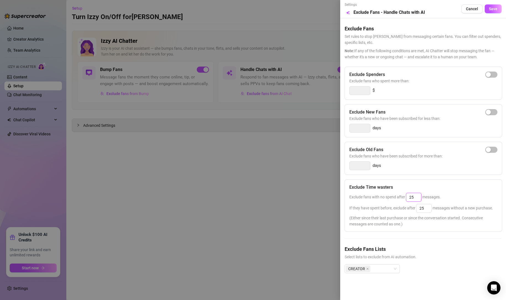
type input "25"
click at [496, 197] on div "Exclude fans with no spend after 25 messages." at bounding box center [424, 197] width 148 height 9
click at [491, 9] on span "Save" at bounding box center [493, 9] width 9 height 4
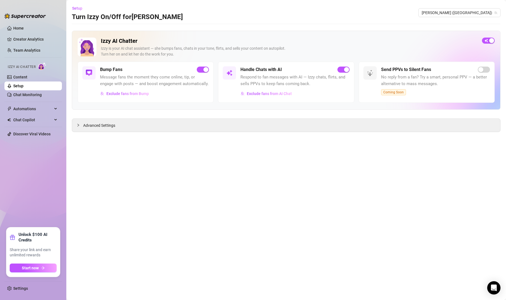
click at [18, 28] on link "Home" at bounding box center [18, 28] width 11 height 4
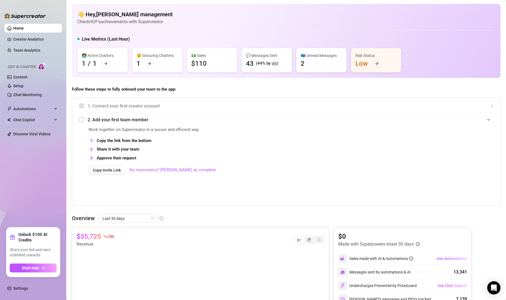
click at [24, 30] on link "Home" at bounding box center [18, 28] width 11 height 4
click at [18, 286] on link "Settings" at bounding box center [20, 288] width 15 height 4
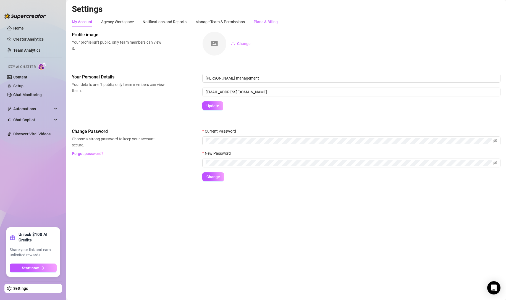
click at [268, 23] on div "Plans & Billing" at bounding box center [266, 22] width 24 height 6
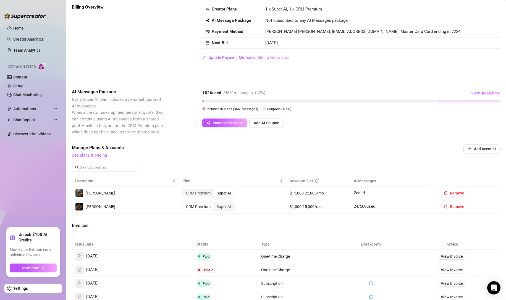
scroll to position [46, 0]
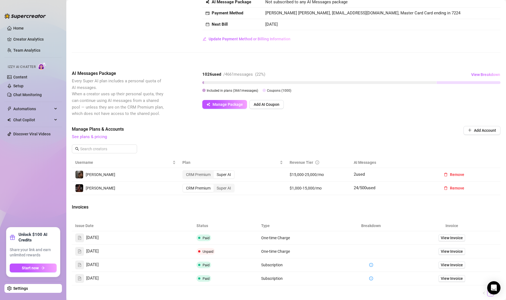
click at [200, 175] on div "CRM Premium" at bounding box center [198, 175] width 31 height 8
click at [184, 172] on input "CRM Premium" at bounding box center [184, 172] width 0 height 0
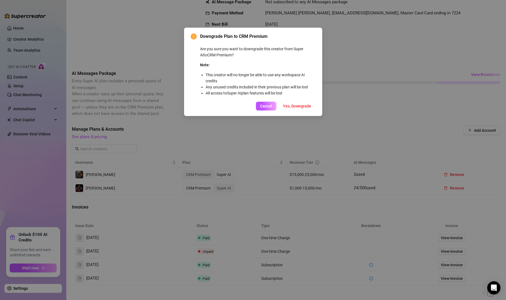
click at [293, 106] on span "Yes, Downgrade" at bounding box center [297, 106] width 28 height 4
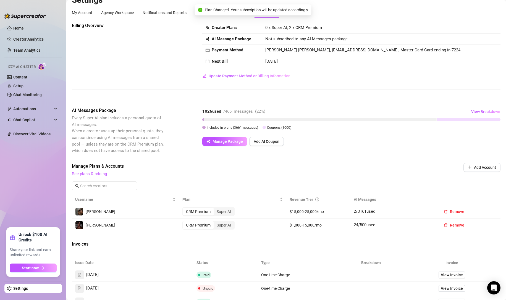
scroll to position [0, 0]
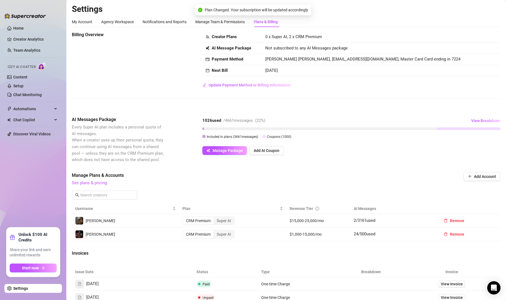
click at [86, 184] on link "See plans & pricing" at bounding box center [89, 183] width 35 height 5
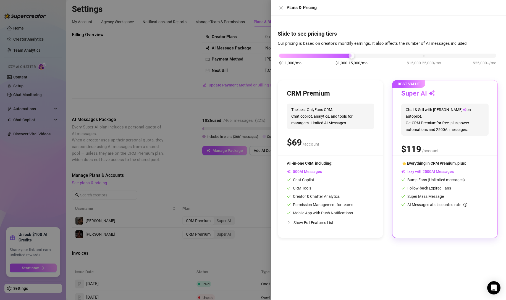
click at [224, 184] on div at bounding box center [253, 150] width 506 height 300
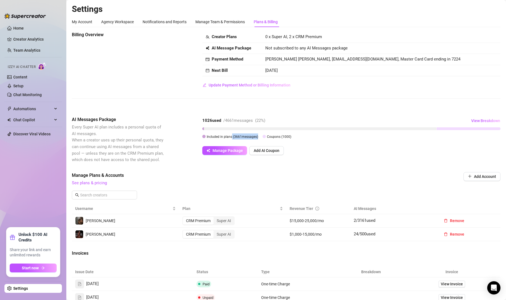
drag, startPoint x: 231, startPoint y: 137, endPoint x: 257, endPoint y: 137, distance: 25.7
click at [257, 137] on span "Included in plans ( 3661 messages)" at bounding box center [232, 137] width 51 height 4
click at [419, 140] on div "1026 used / 4661 messages ( 22 %) View Breakdown Included in plans ( 3661 messa…" at bounding box center [351, 128] width 298 height 25
click at [482, 121] on span "View Breakdown" at bounding box center [485, 121] width 29 height 4
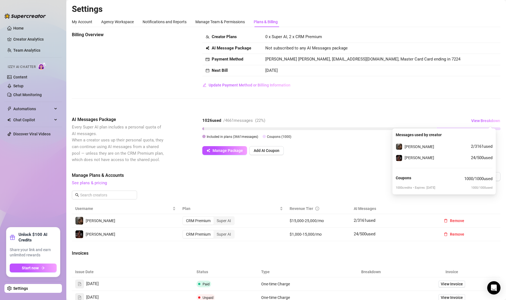
click at [331, 164] on div "Billing Overview Creator Plans 0 x Super AI, 2 x CRM Premium AI Message Package…" at bounding box center [286, 204] width 429 height 345
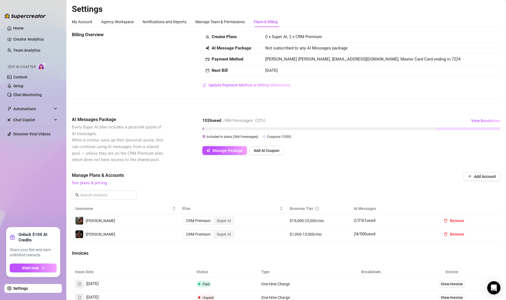
click at [93, 184] on link "See plans & pricing" at bounding box center [89, 183] width 35 height 5
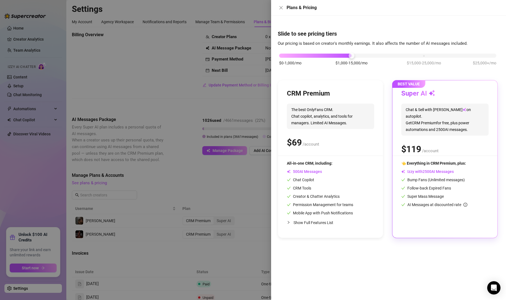
click at [209, 182] on div at bounding box center [253, 150] width 506 height 300
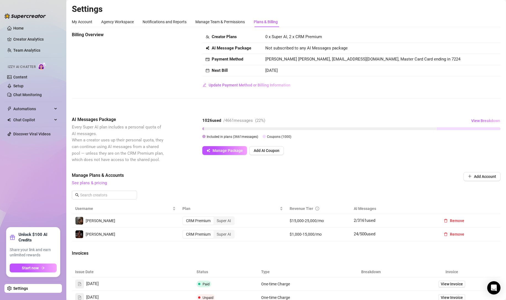
click at [484, 120] on span "View Breakdown" at bounding box center [485, 121] width 29 height 4
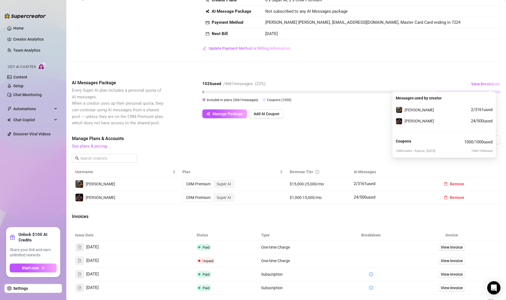
scroll to position [83, 0]
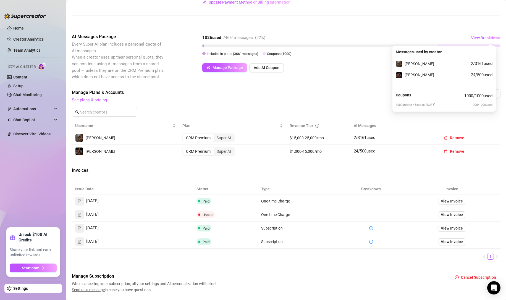
click at [31, 97] on link "Chat Monitoring" at bounding box center [27, 95] width 28 height 4
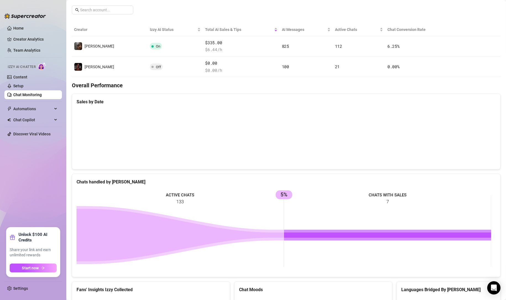
scroll to position [77, 0]
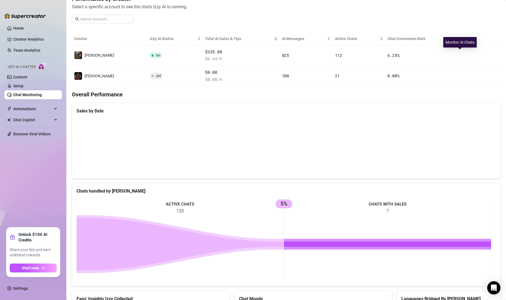
click at [460, 53] on button "button" at bounding box center [464, 55] width 9 height 9
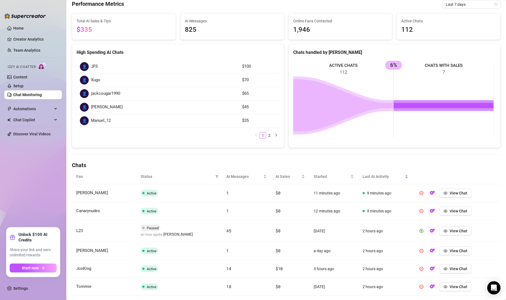
scroll to position [46, 0]
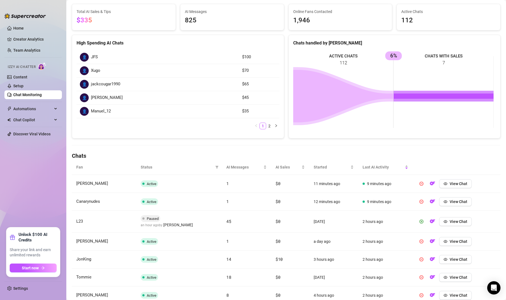
click at [215, 169] on icon "filter" at bounding box center [216, 167] width 3 height 3
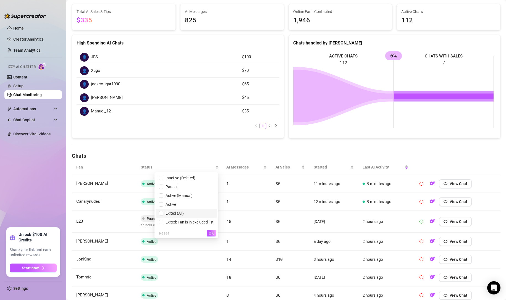
click at [166, 211] on span "Exited (All)" at bounding box center [186, 213] width 55 height 6
click at [212, 236] on button "OK" at bounding box center [211, 233] width 9 height 7
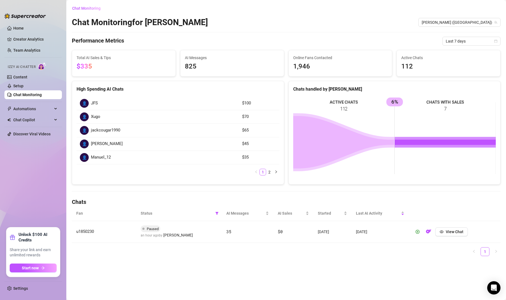
scroll to position [0, 0]
click at [218, 215] on icon "filter" at bounding box center [216, 213] width 3 height 3
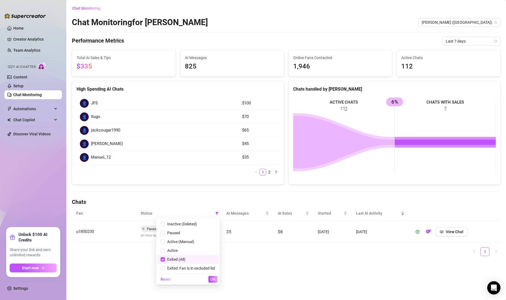
click at [163, 261] on input "checkbox" at bounding box center [163, 259] width 4 height 4
checkbox input "false"
click at [214, 281] on span "OK" at bounding box center [212, 279] width 5 height 4
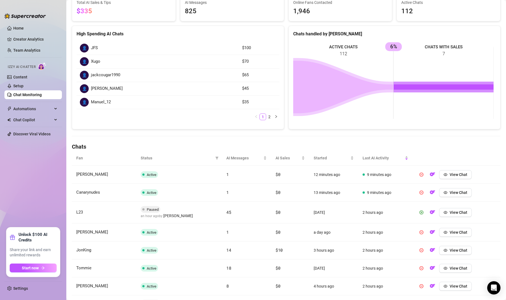
scroll to position [83, 0]
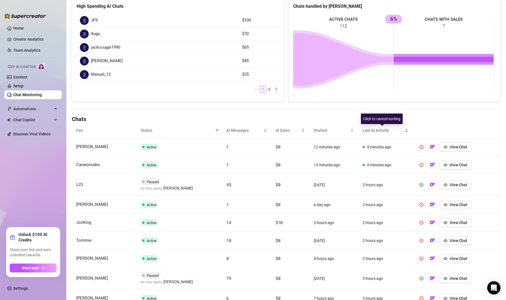
click at [374, 131] on span "Last AI Activity" at bounding box center [383, 130] width 41 height 6
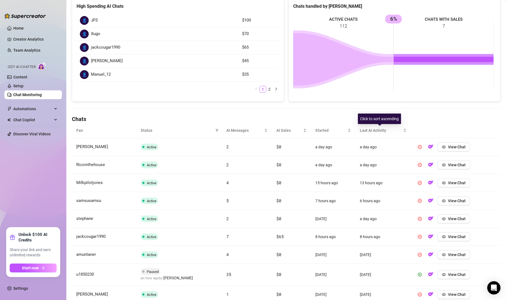
click at [374, 131] on span "Last AI Activity" at bounding box center [381, 130] width 42 height 6
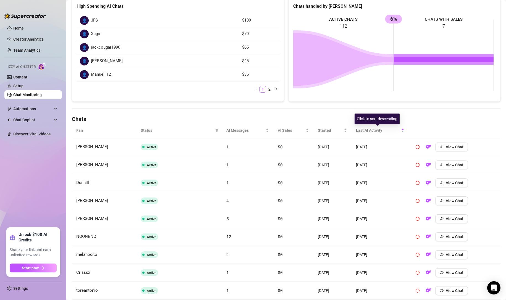
click at [374, 131] on span "Last AI Activity" at bounding box center [378, 130] width 44 height 6
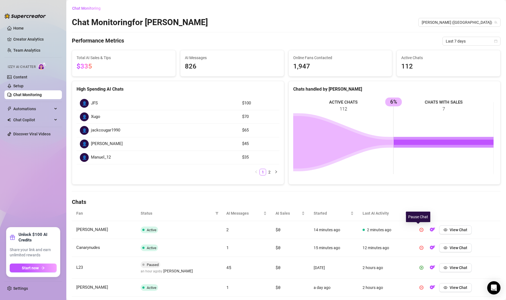
click at [420, 229] on icon "pause-circle" at bounding box center [422, 230] width 4 height 4
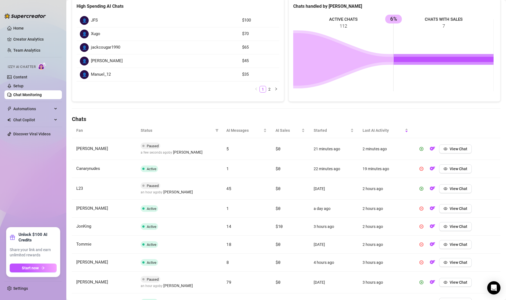
scroll to position [92, 0]
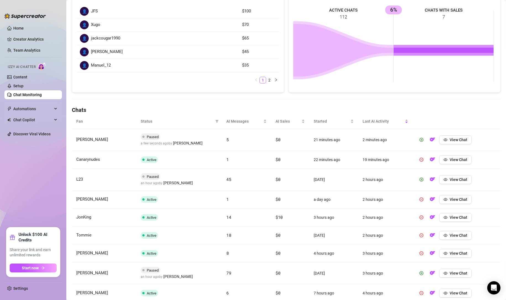
click at [27, 75] on link "Content" at bounding box center [20, 77] width 14 height 4
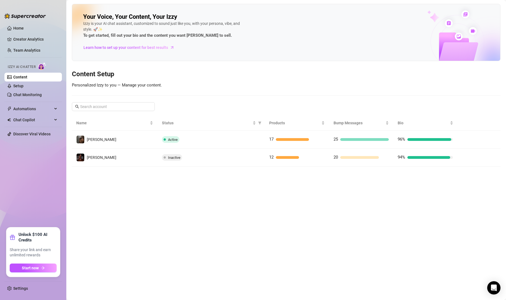
click at [470, 141] on button "button" at bounding box center [466, 139] width 9 height 9
click at [470, 141] on main "Your Voice, Your Content, Your Izzy Izzy is your AI chat assistant, customized …" at bounding box center [286, 150] width 440 height 300
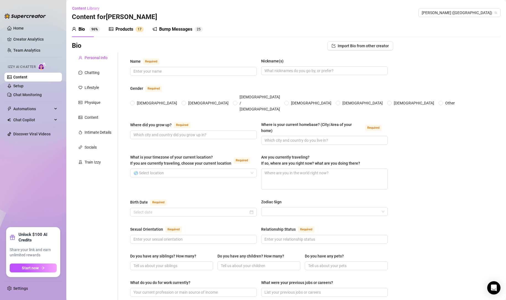
click at [123, 31] on div "Products" at bounding box center [125, 29] width 18 height 7
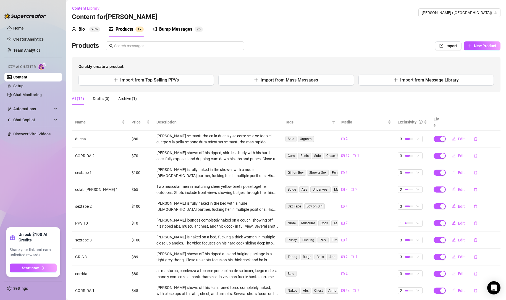
click at [439, 48] on button "Import" at bounding box center [448, 45] width 27 height 9
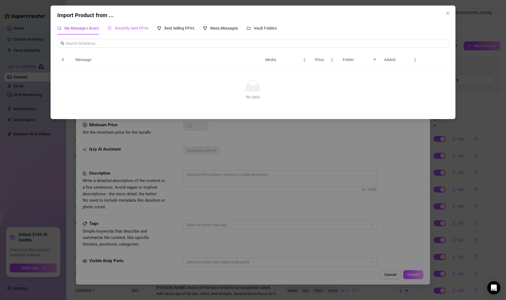
click at [125, 26] on span "Recently Sent PPVs" at bounding box center [131, 28] width 33 height 4
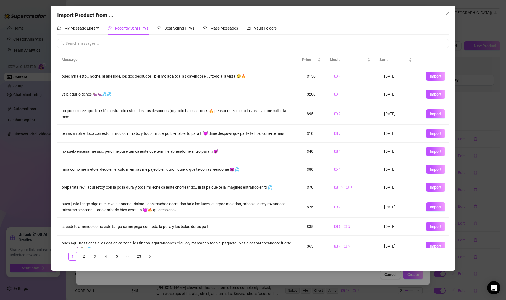
click at [171, 25] on div "Best Selling PPVs" at bounding box center [175, 28] width 37 height 13
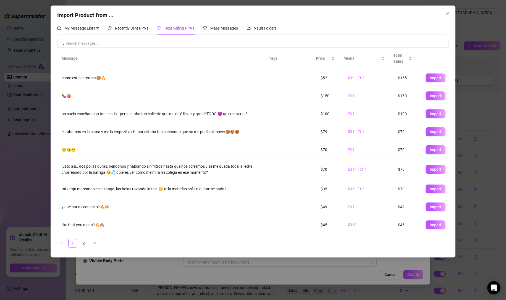
scroll to position [18, 0]
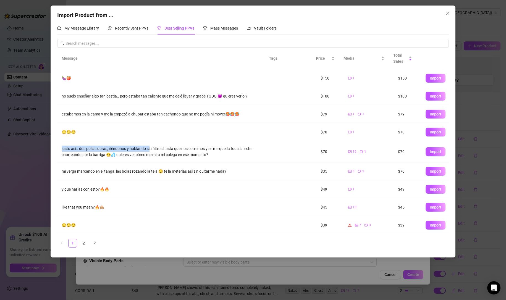
drag, startPoint x: 61, startPoint y: 145, endPoint x: 165, endPoint y: 154, distance: 104.3
click at [152, 150] on td "justo así.. dos pollas duras, riéndonos y hablando sin filtros hasta que nos co…" at bounding box center [163, 151] width 212 height 21
click at [86, 241] on link "2" at bounding box center [84, 243] width 8 height 8
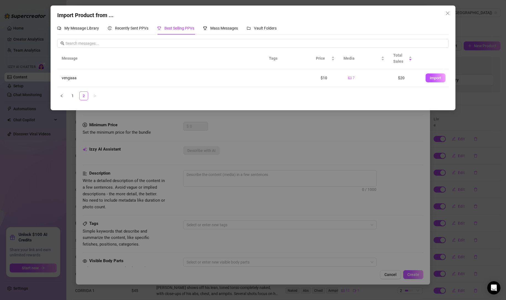
scroll to position [0, 0]
click at [72, 96] on link "1" at bounding box center [73, 96] width 8 height 8
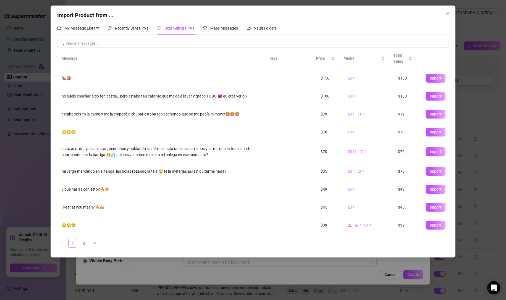
scroll to position [18, 0]
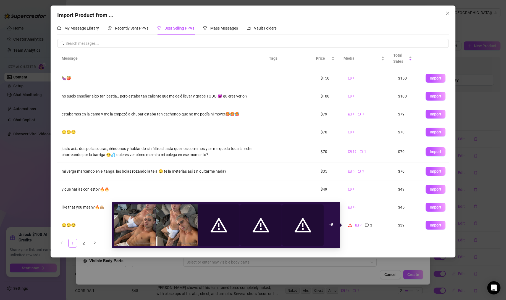
click at [331, 226] on strong "+ 5" at bounding box center [331, 225] width 5 height 5
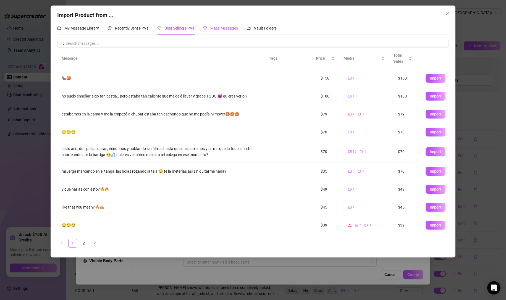
click at [224, 30] on span "Mass Messages" at bounding box center [224, 28] width 28 height 4
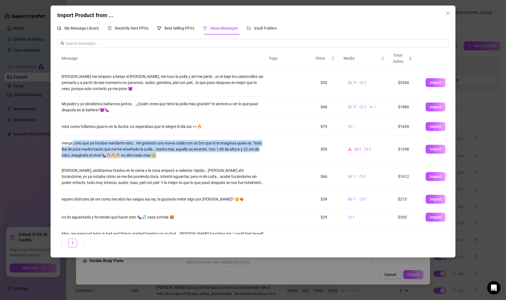
drag, startPoint x: 73, startPoint y: 144, endPoint x: 277, endPoint y: 147, distance: 203.5
click at [277, 147] on tr "Venga, creo que ya tocaba mandarte esto… He grabado una nueva colab con un bro …" at bounding box center [253, 149] width 392 height 27
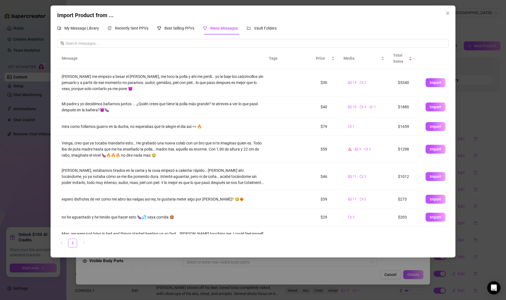
click at [303, 140] on td at bounding box center [310, 149] width 14 height 27
click at [267, 26] on span "Vault Folders" at bounding box center [265, 28] width 23 height 4
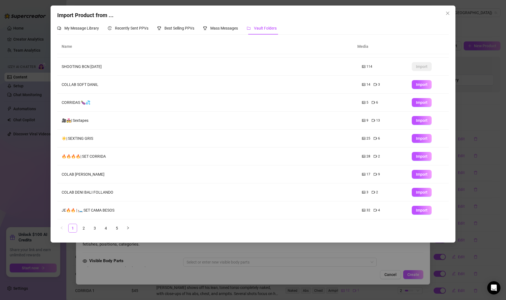
scroll to position [14, 0]
click at [109, 208] on td "JE🔥🔥 | 🛏️ SET CAMA BESOS" at bounding box center [207, 211] width 301 height 18
drag, startPoint x: 91, startPoint y: 208, endPoint x: 233, endPoint y: 211, distance: 142.4
click at [199, 211] on td "JE🔥🔥 | 🛏️ SET CAMA BESOS" at bounding box center [207, 211] width 301 height 18
click at [416, 209] on span "Import" at bounding box center [422, 210] width 12 height 4
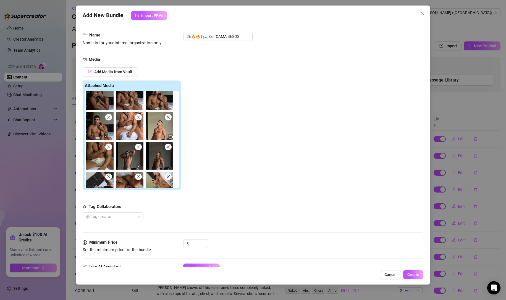
scroll to position [0, 0]
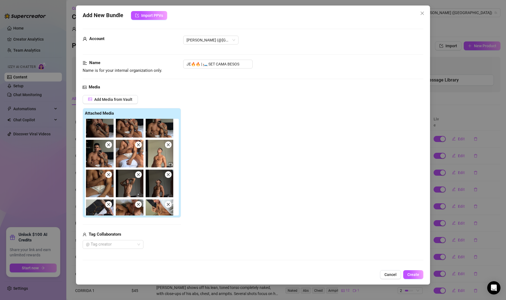
click at [392, 278] on button "Cancel" at bounding box center [390, 274] width 21 height 9
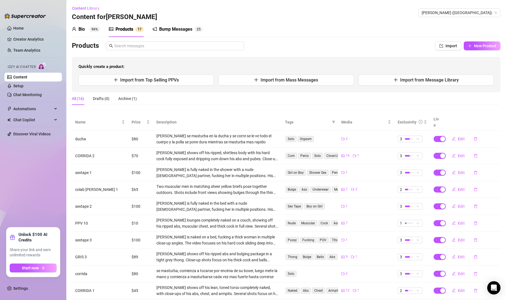
click at [474, 43] on button "New Product" at bounding box center [482, 45] width 37 height 9
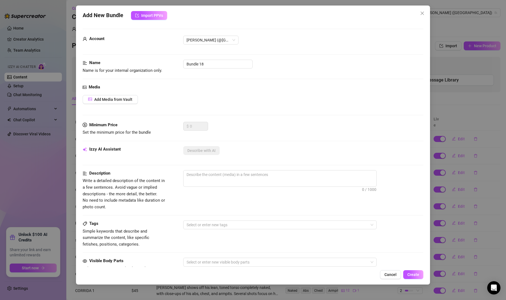
click at [472, 71] on div "Add New Bundle Import PPVs Account Edgar (@edgiriland) Name Name is for your in…" at bounding box center [253, 150] width 506 height 300
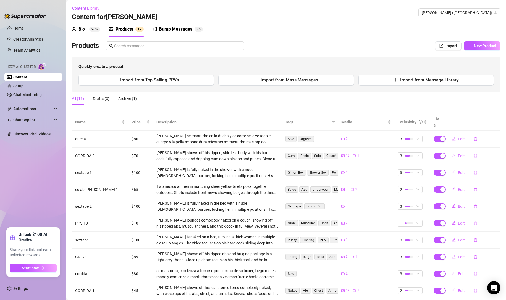
click at [445, 43] on button "Import" at bounding box center [448, 45] width 27 height 9
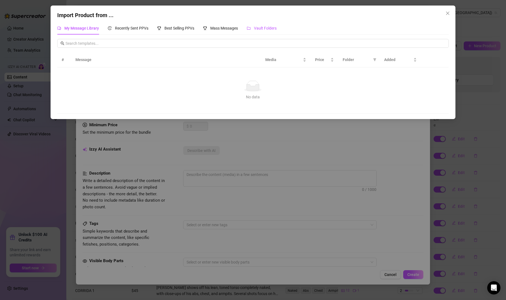
click at [271, 28] on span "Vault Folders" at bounding box center [265, 28] width 23 height 4
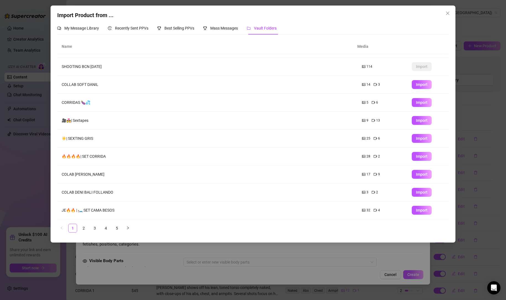
scroll to position [14, 0]
click at [416, 210] on span "Import" at bounding box center [422, 210] width 12 height 4
click at [413, 210] on div "Import Product from ... My Message Library Recently Sent PPVs Best Selling PPVs…" at bounding box center [253, 150] width 506 height 300
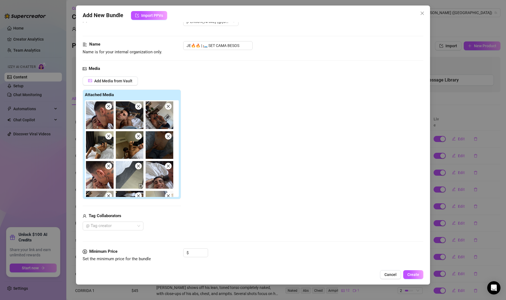
scroll to position [9, 0]
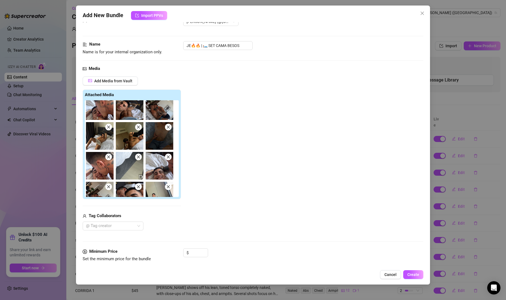
click at [387, 273] on span "Cancel" at bounding box center [391, 275] width 12 height 4
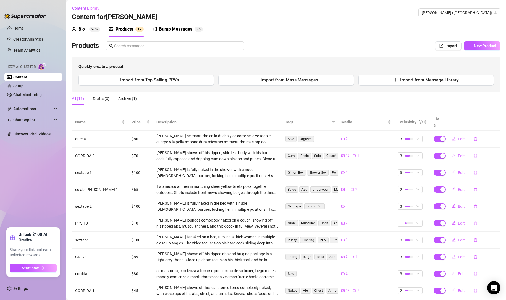
click at [475, 45] on span "New Product" at bounding box center [485, 46] width 22 height 4
type textarea "Type your message here..."
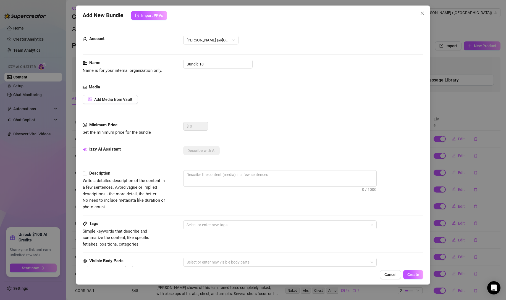
click at [121, 97] on button "Add Media from Vault" at bounding box center [110, 99] width 55 height 9
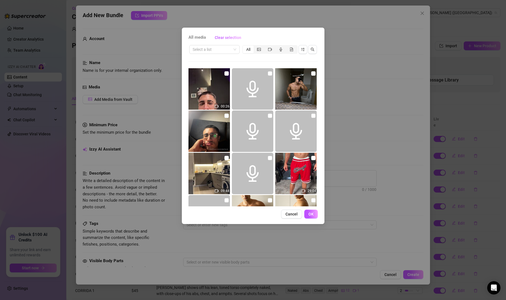
scroll to position [46, 0]
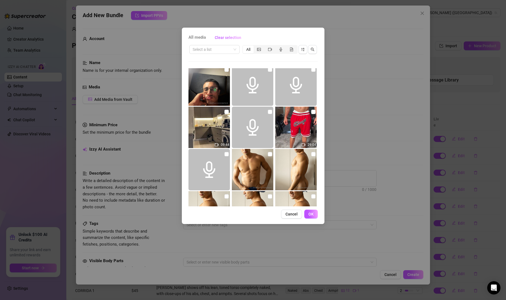
click at [195, 36] on span "All media" at bounding box center [197, 37] width 17 height 7
click at [226, 36] on span "Clear selection" at bounding box center [228, 37] width 27 height 4
click at [223, 39] on span "Clear selection" at bounding box center [228, 37] width 27 height 4
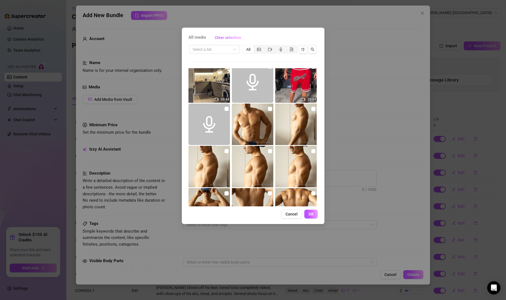
scroll to position [0, 0]
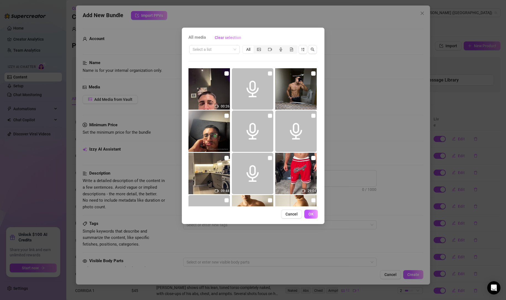
click at [290, 215] on span "Cancel" at bounding box center [292, 214] width 12 height 4
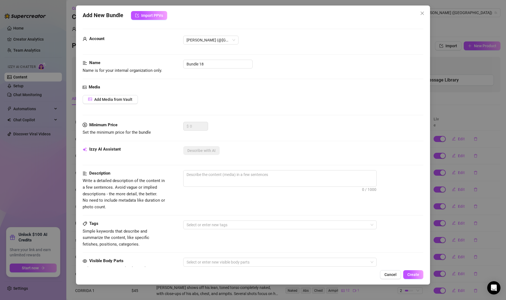
click at [391, 274] on span "Cancel" at bounding box center [391, 275] width 12 height 4
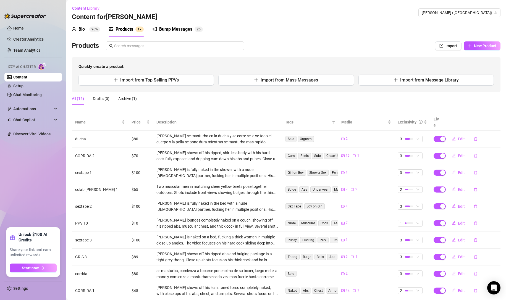
scroll to position [25, 0]
